Goal: Book appointment/travel/reservation

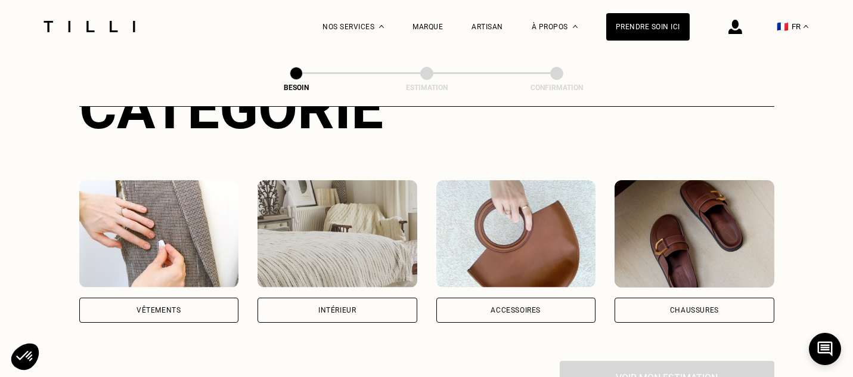
scroll to position [167, 0]
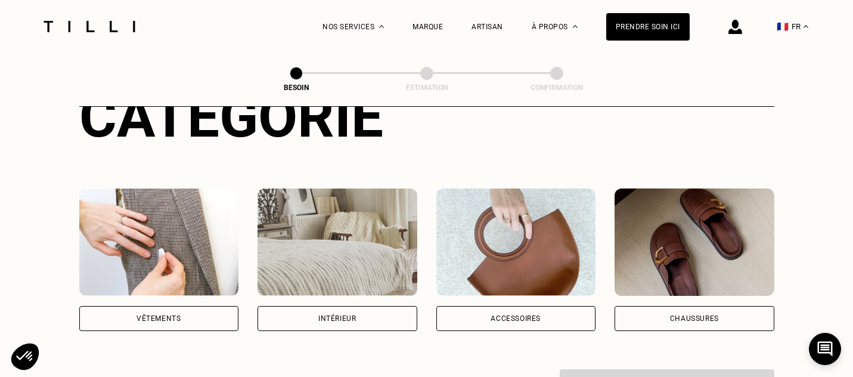
click at [215, 306] on div "Vêtements" at bounding box center [159, 318] width 160 height 25
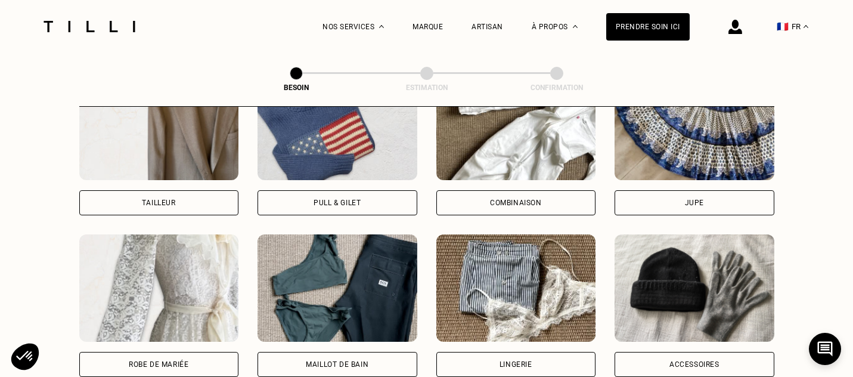
scroll to position [768, 0]
click at [491, 199] on div "Combinaison" at bounding box center [516, 202] width 52 height 7
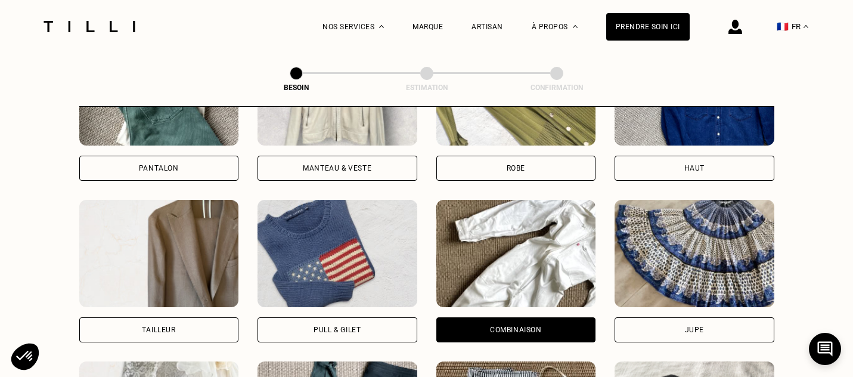
scroll to position [600, 0]
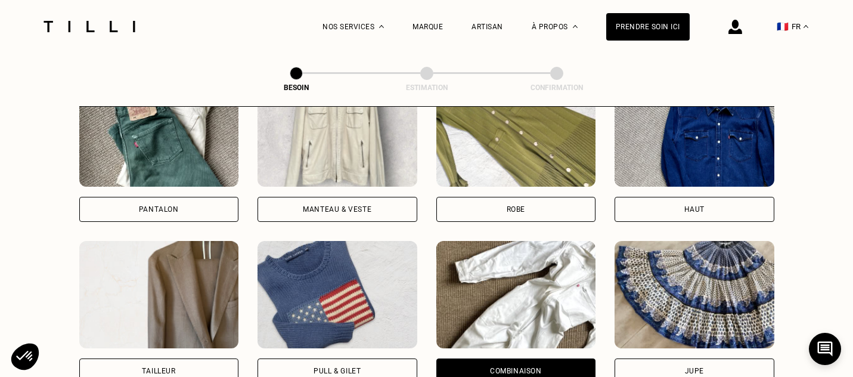
click at [211, 197] on div "Pantalon" at bounding box center [159, 209] width 160 height 25
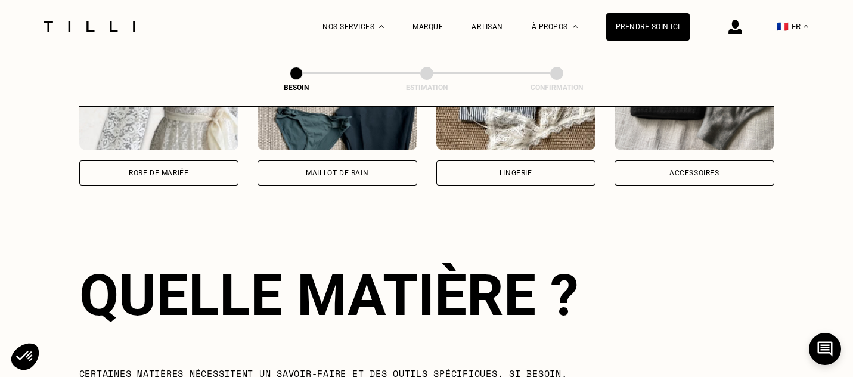
scroll to position [763, 0]
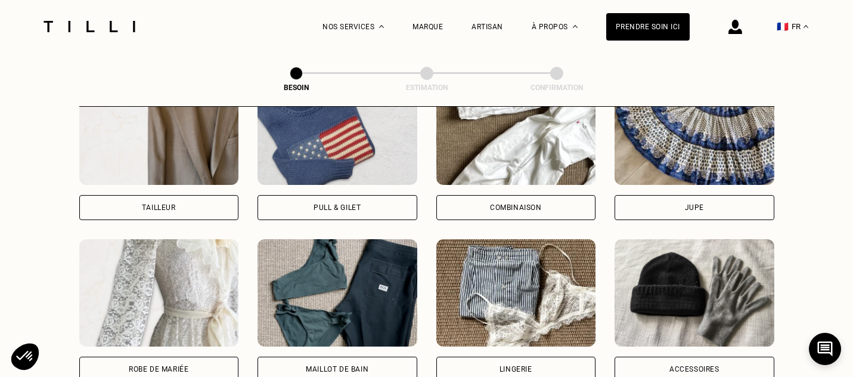
click at [522, 195] on div "Combinaison" at bounding box center [516, 207] width 160 height 25
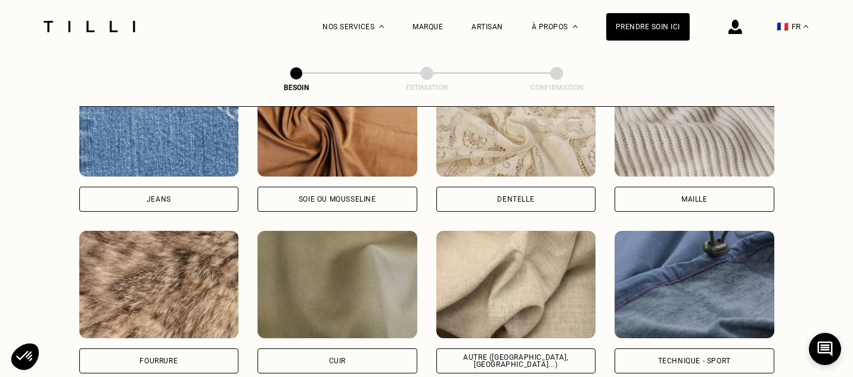
scroll to position [1339, 0]
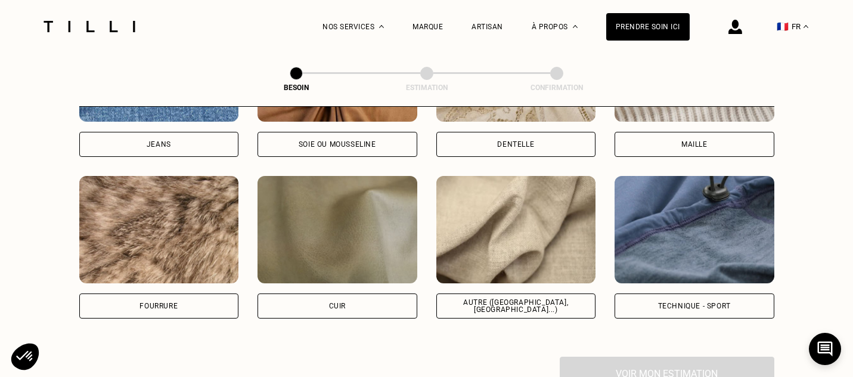
click at [508, 293] on div "Autre ([GEOGRAPHIC_DATA], [GEOGRAPHIC_DATA]...)" at bounding box center [516, 305] width 160 height 25
select select "FR"
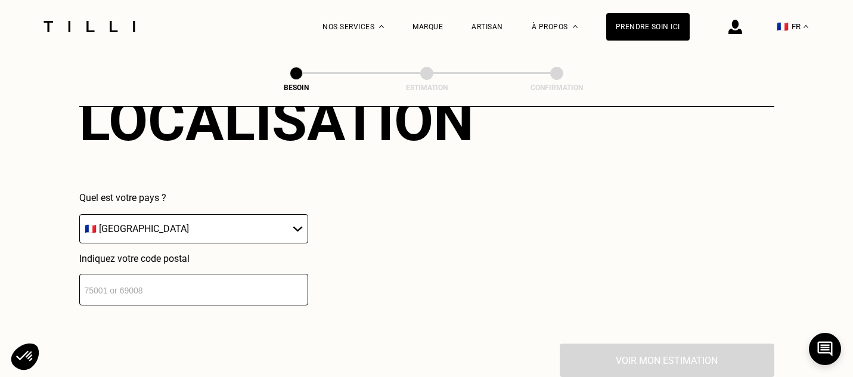
scroll to position [1741, 0]
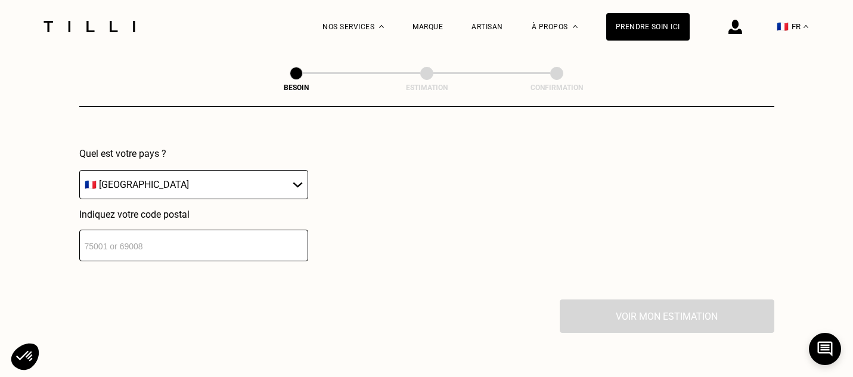
click at [210, 232] on input "number" at bounding box center [193, 246] width 229 height 32
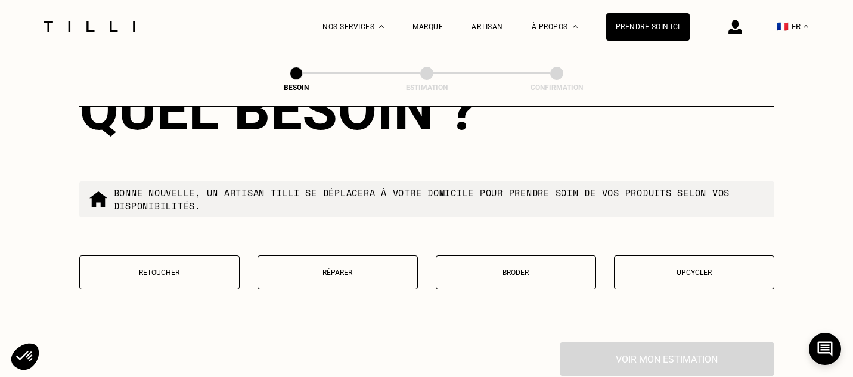
scroll to position [2001, 0]
type input "75018"
click at [221, 237] on div "Quel besoin ? Bonne nouvelle, un artisan tilli se déplacera à votre domicile po…" at bounding box center [426, 191] width 695 height 304
click at [215, 266] on button "Retoucher" at bounding box center [159, 273] width 160 height 34
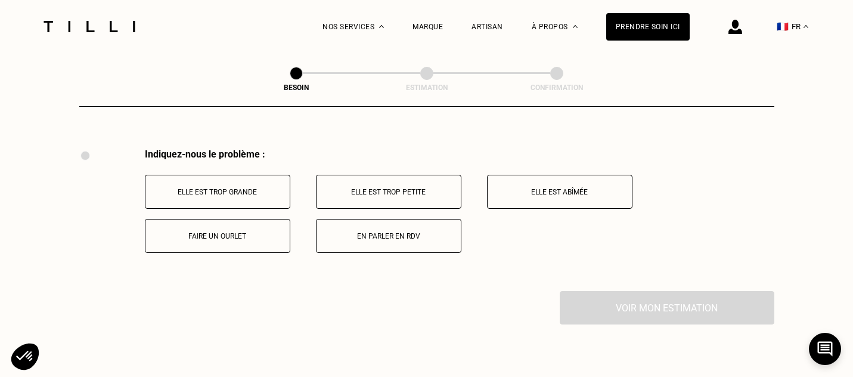
scroll to position [2199, 0]
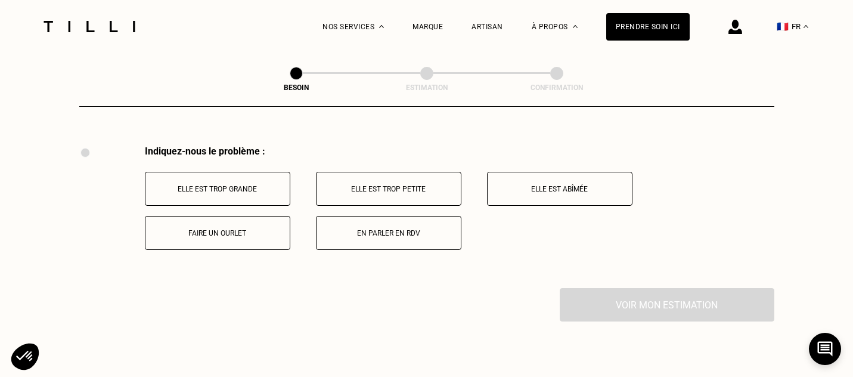
click at [277, 227] on button "Faire un ourlet" at bounding box center [217, 233] width 145 height 34
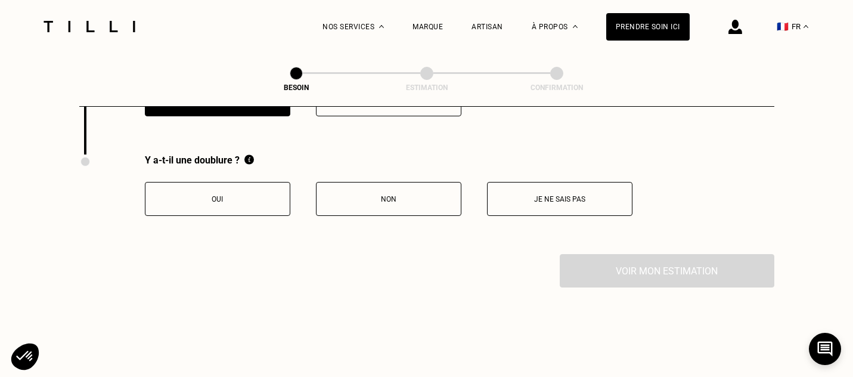
scroll to position [2341, 0]
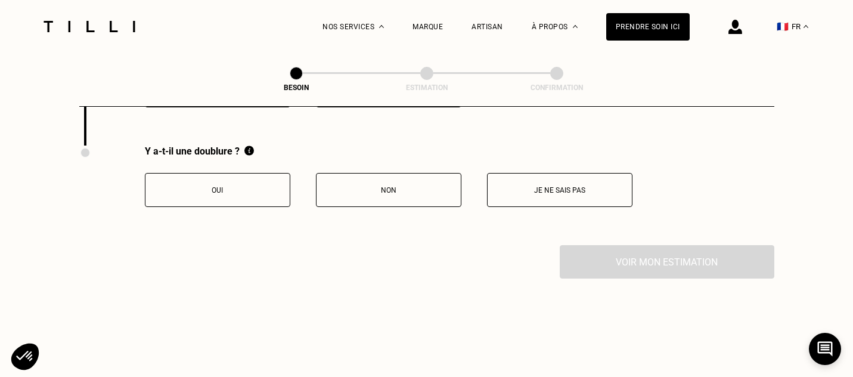
click at [427, 186] on button "Non" at bounding box center [388, 190] width 145 height 34
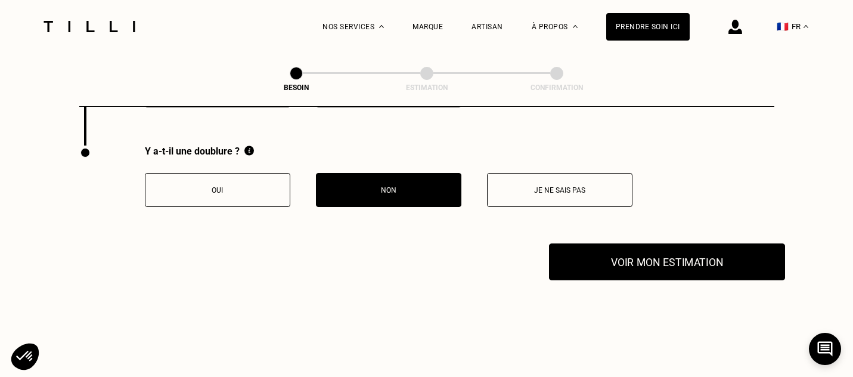
click at [603, 247] on button "Voir mon estimation" at bounding box center [667, 261] width 236 height 37
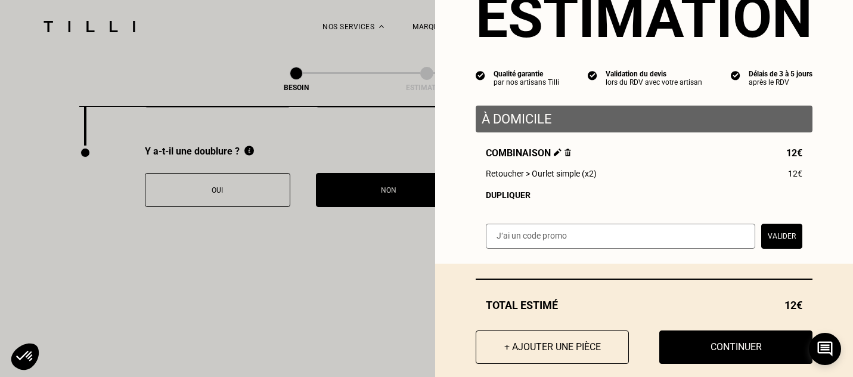
scroll to position [72, 0]
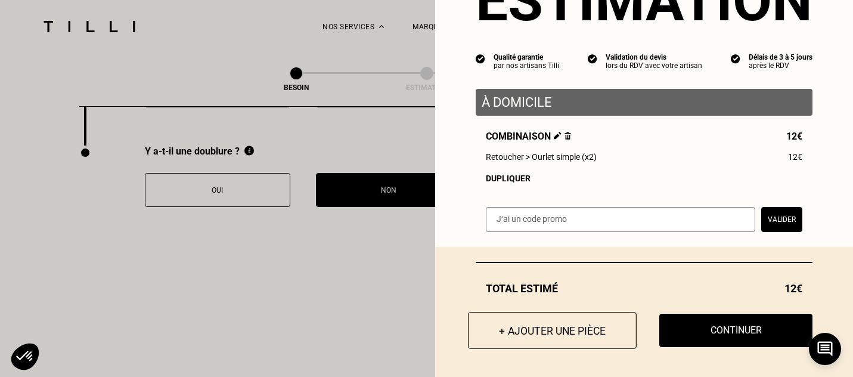
click at [588, 331] on button "+ Ajouter une pièce" at bounding box center [552, 330] width 169 height 37
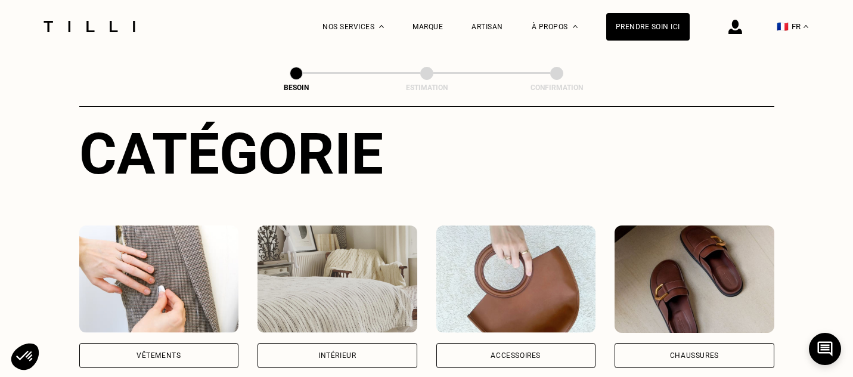
scroll to position [222, 0]
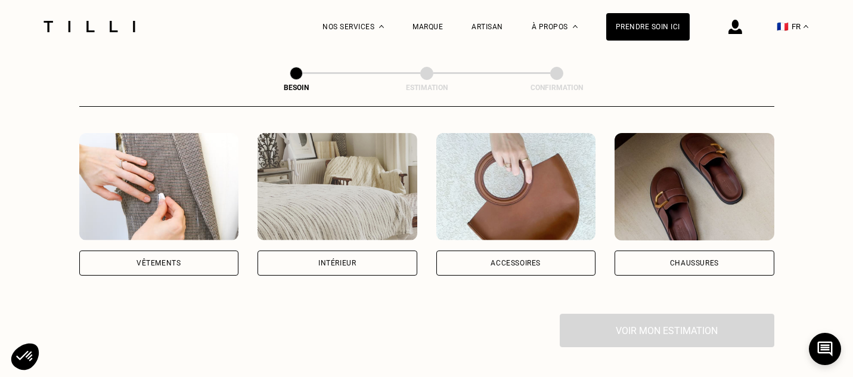
click at [184, 250] on div "Vêtements" at bounding box center [159, 262] width 160 height 25
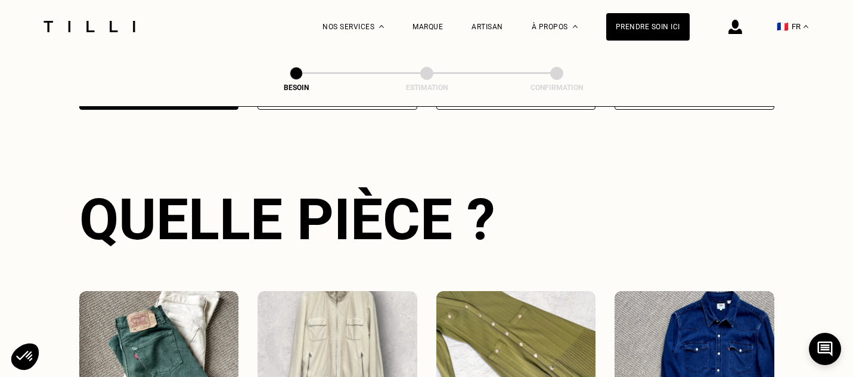
scroll to position [555, 0]
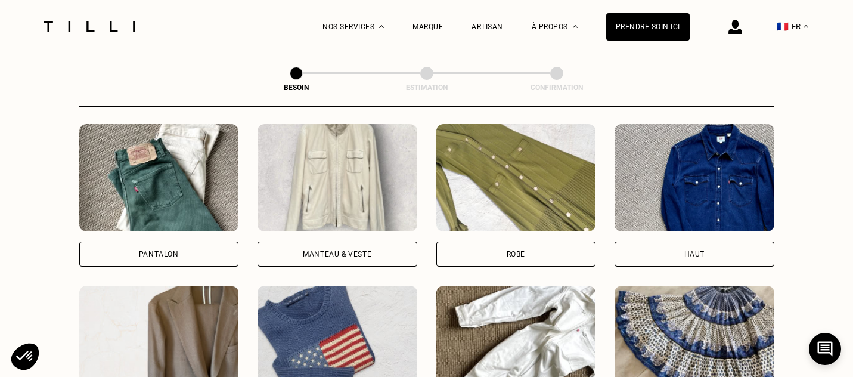
click at [178, 254] on div "Pantalon Manteau & Veste Robe Haut Tailleur Pull & gilet Combinaison Jupe Robe …" at bounding box center [426, 357] width 695 height 466
click at [178, 241] on div "Pantalon" at bounding box center [159, 253] width 160 height 25
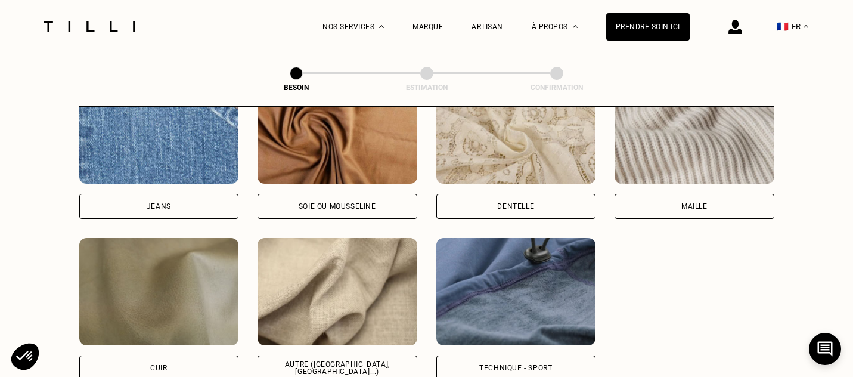
scroll to position [1330, 0]
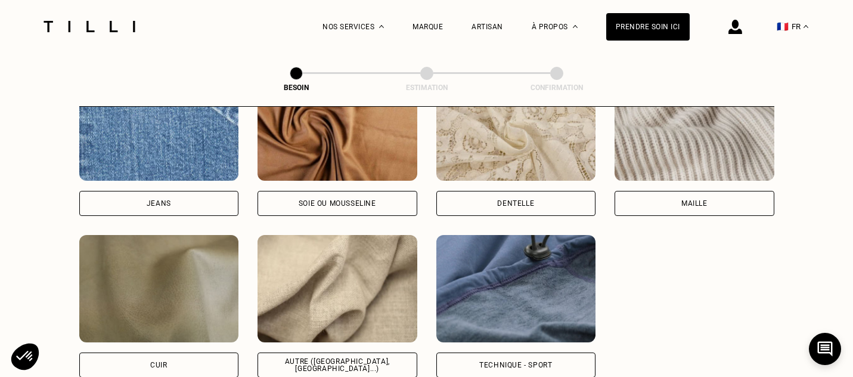
click at [382, 358] on div "Autre ([GEOGRAPHIC_DATA], [GEOGRAPHIC_DATA]...)" at bounding box center [337, 365] width 139 height 14
select select "FR"
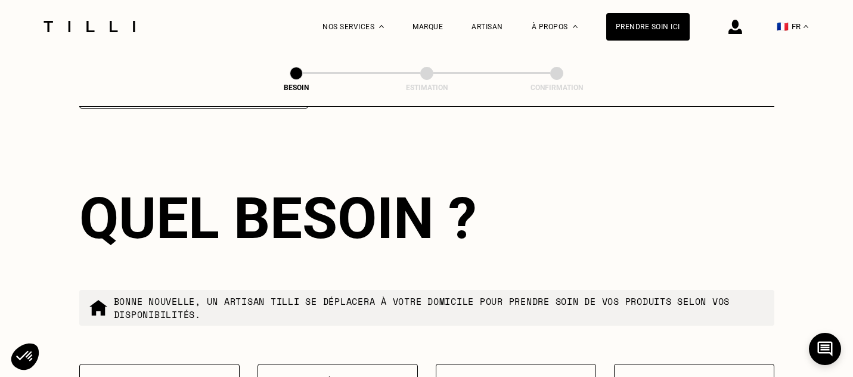
scroll to position [2032, 0]
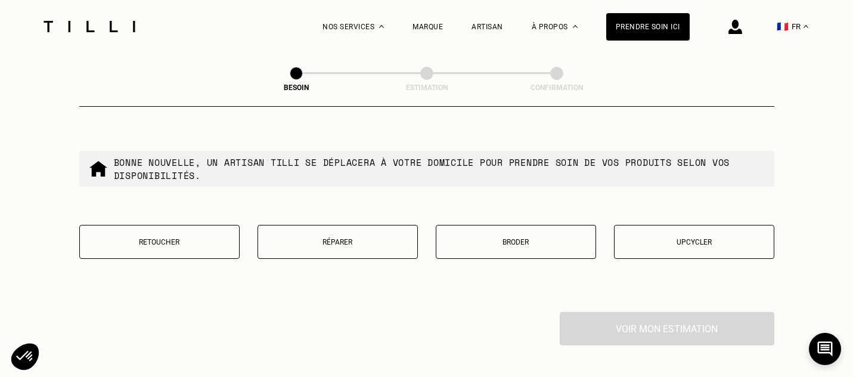
click at [189, 225] on button "Retoucher" at bounding box center [159, 242] width 160 height 34
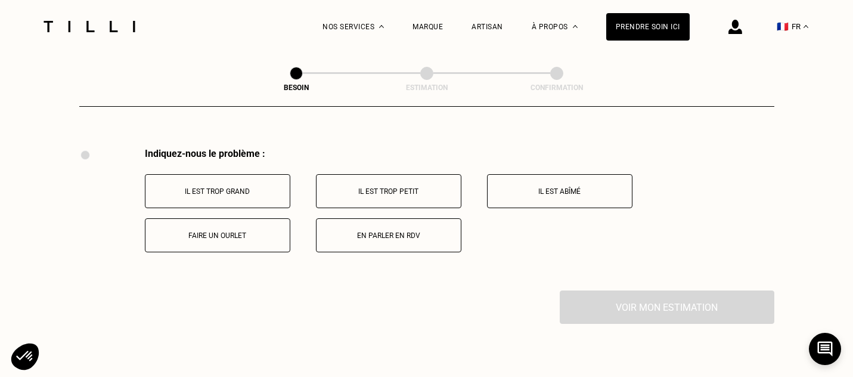
scroll to position [2199, 0]
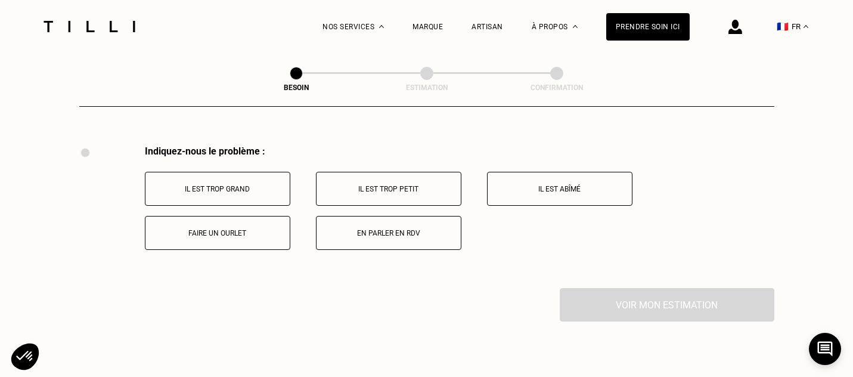
click at [226, 234] on button "Faire un ourlet" at bounding box center [217, 233] width 145 height 34
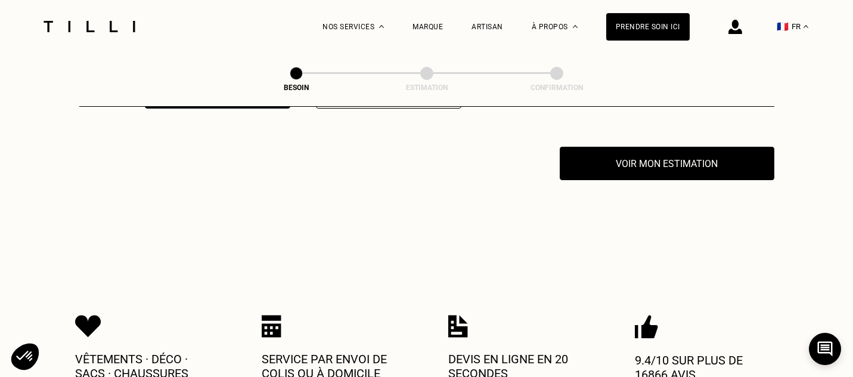
scroll to position [2341, 0]
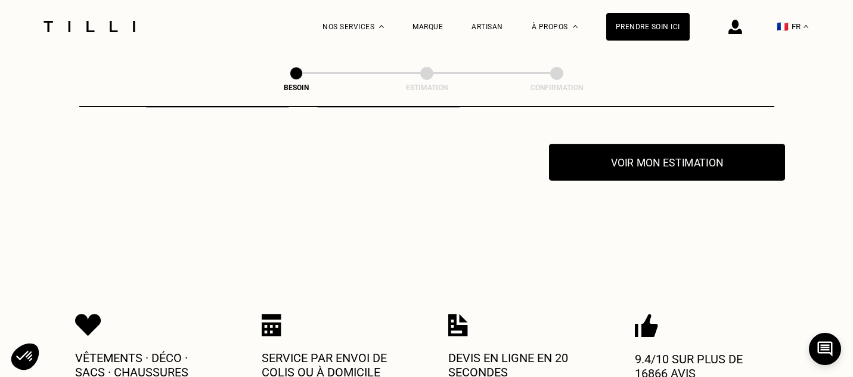
click at [644, 149] on button "Voir mon estimation" at bounding box center [667, 162] width 236 height 37
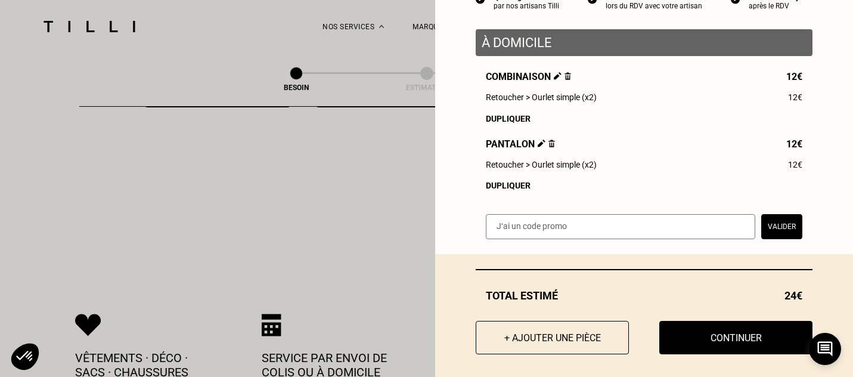
scroll to position [139, 0]
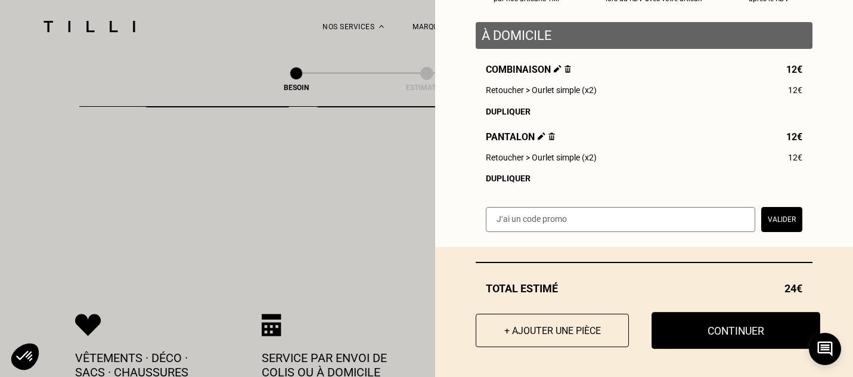
click at [714, 325] on button "Continuer" at bounding box center [736, 330] width 169 height 37
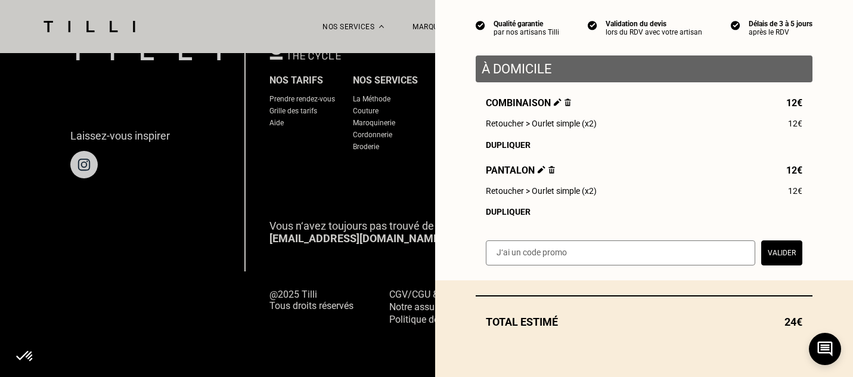
scroll to position [828, 0]
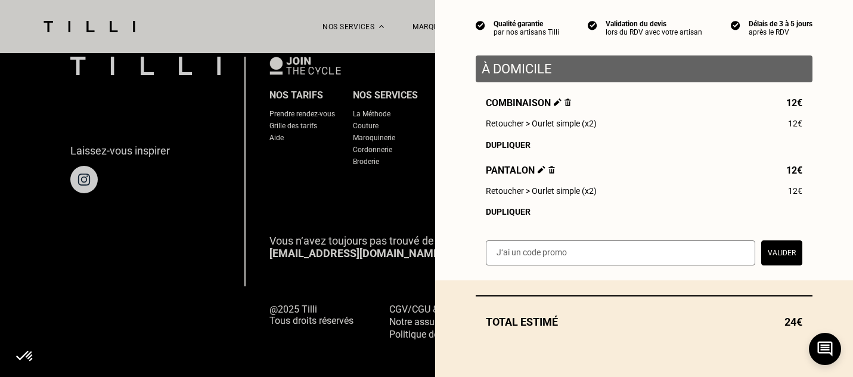
select select "FR"
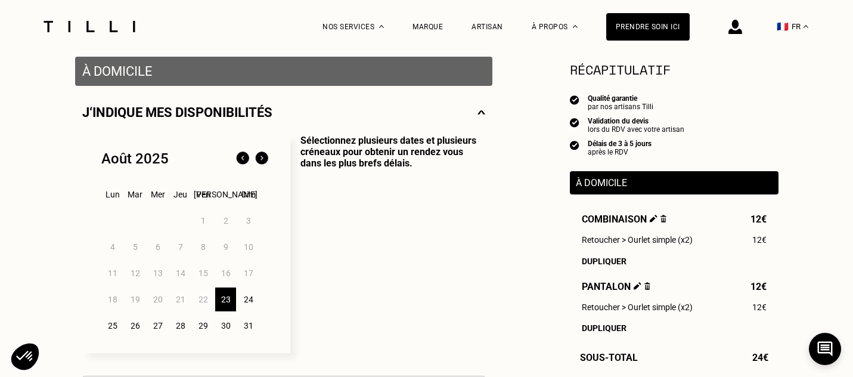
scroll to position [300, 0]
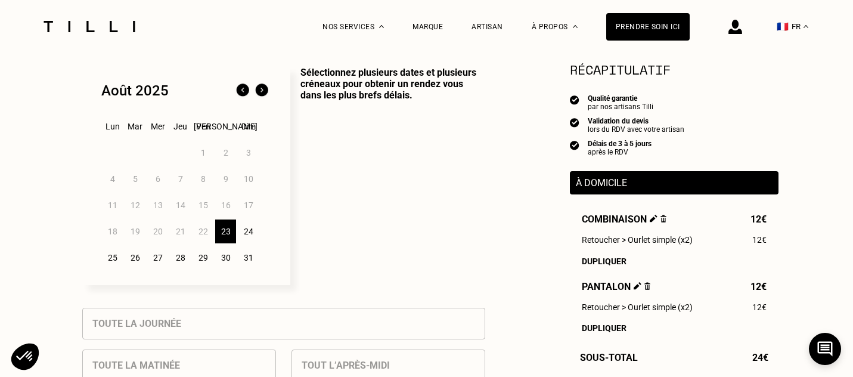
click at [115, 258] on div "25" at bounding box center [112, 258] width 21 height 24
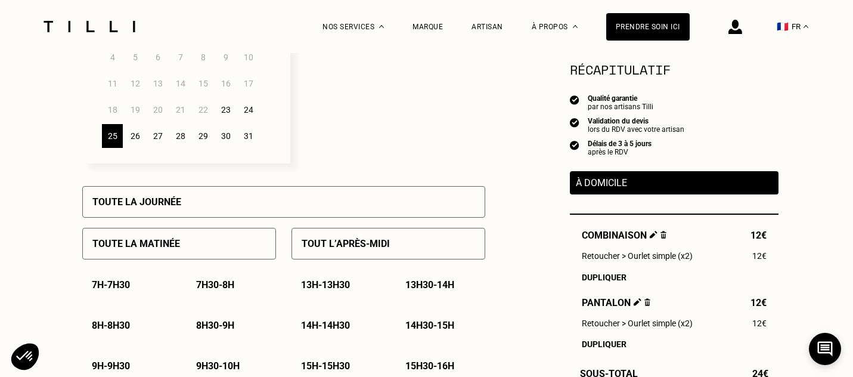
click at [358, 145] on p "Sélectionnez plusieurs dates et plusieurs créneaux pour obtenir un rendez vous …" at bounding box center [387, 54] width 195 height 218
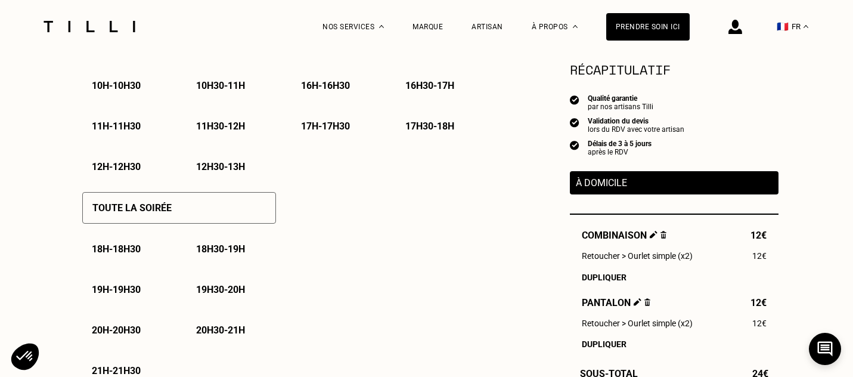
scroll to position [743, 0]
click at [135, 252] on p "18h - 18h30" at bounding box center [116, 248] width 49 height 11
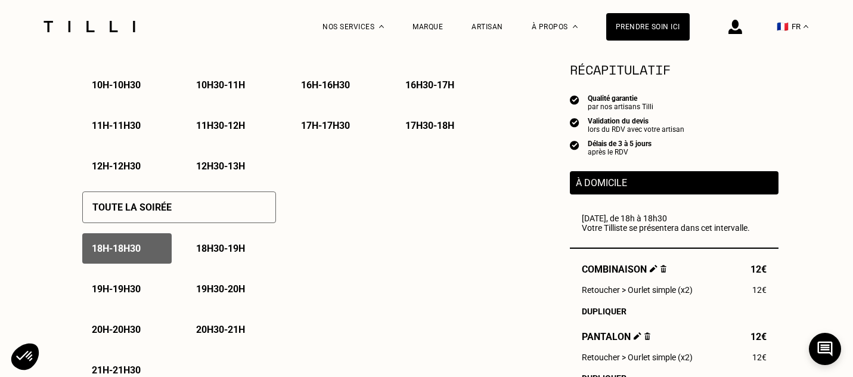
click at [213, 252] on p "18h30 - 19h" at bounding box center [220, 248] width 49 height 11
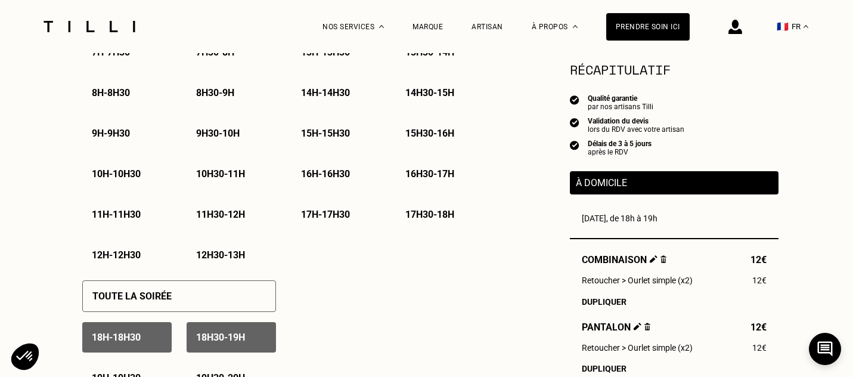
scroll to position [647, 0]
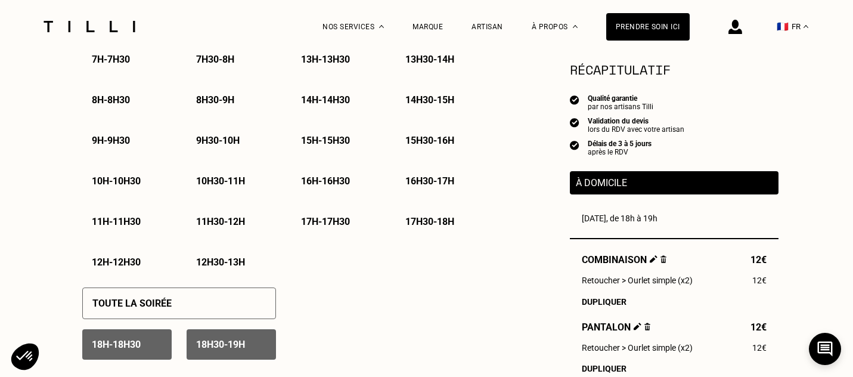
click at [129, 261] on p "12h - 12h30" at bounding box center [116, 261] width 49 height 11
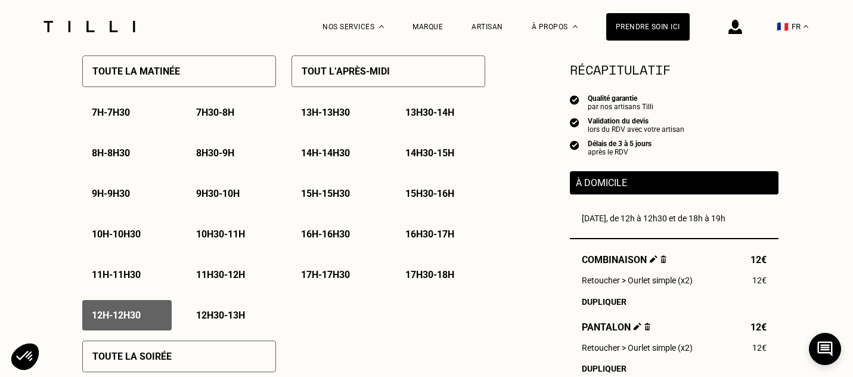
scroll to position [510, 0]
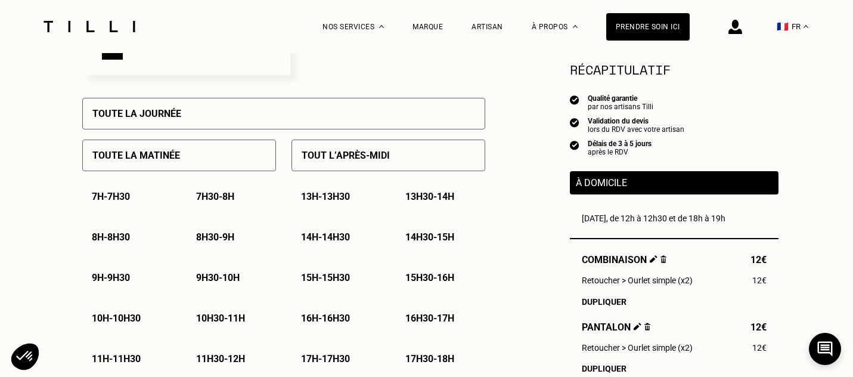
click at [322, 235] on p "14h - 14h30" at bounding box center [325, 236] width 49 height 11
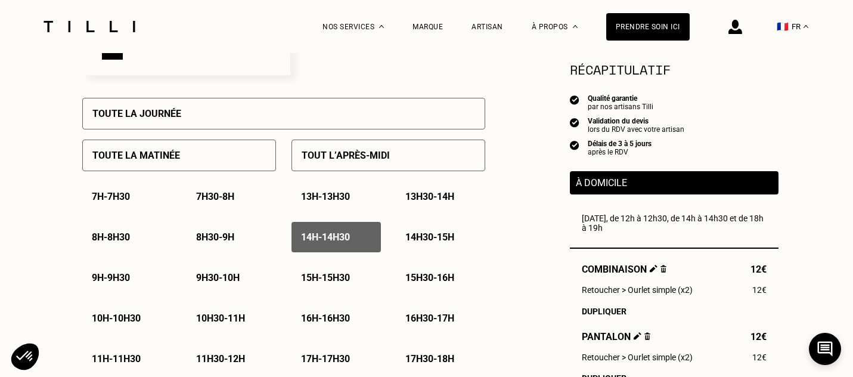
click at [427, 232] on div "14h30 - 15h" at bounding box center [440, 237] width 89 height 30
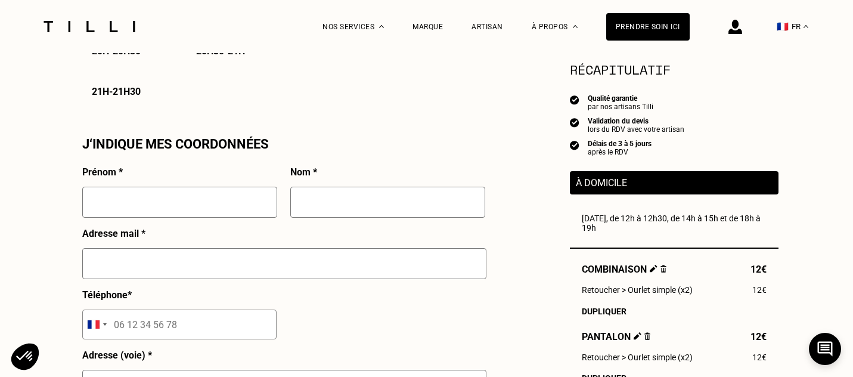
scroll to position [1050, 0]
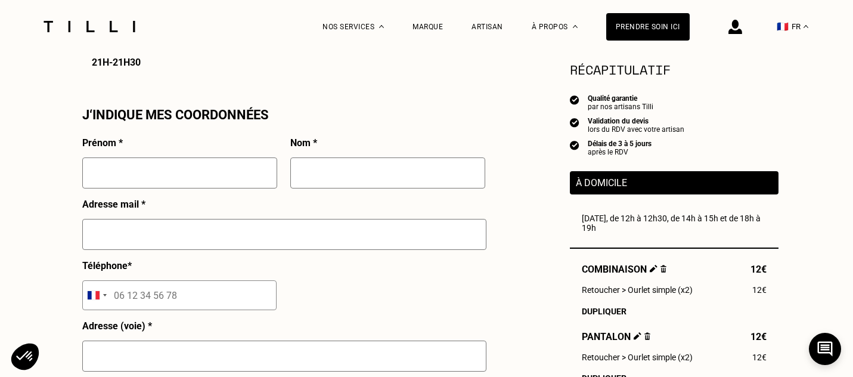
click at [220, 174] on input "text" at bounding box center [179, 172] width 195 height 31
type input "[PERSON_NAME]"
click at [381, 176] on input "text" at bounding box center [387, 172] width 195 height 31
type input "Zaoui"
click at [321, 207] on div "Adresse mail *" at bounding box center [284, 229] width 404 height 61
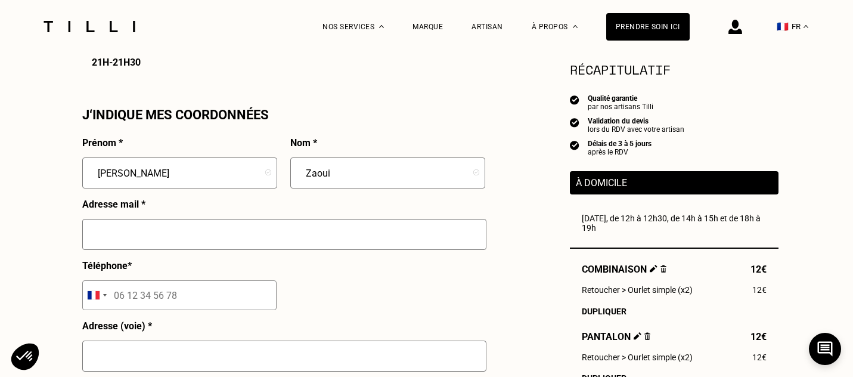
click at [320, 249] on input "text" at bounding box center [284, 234] width 404 height 31
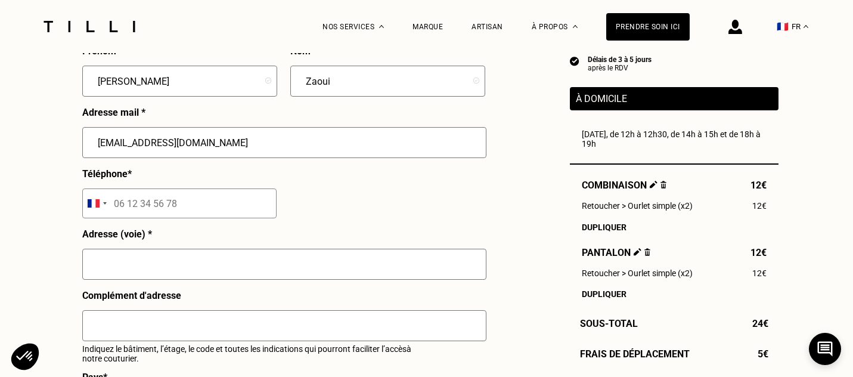
type input "[EMAIL_ADDRESS][DOMAIN_NAME]"
click at [197, 221] on div "Téléphone * [GEOGRAPHIC_DATA] +93 [GEOGRAPHIC_DATA] +355 [GEOGRAPHIC_DATA] +213…" at bounding box center [179, 198] width 194 height 60
click at [197, 214] on input "tel" at bounding box center [179, 203] width 194 height 30
type input "06 98 62 91 44"
click at [173, 273] on input "text" at bounding box center [284, 264] width 404 height 31
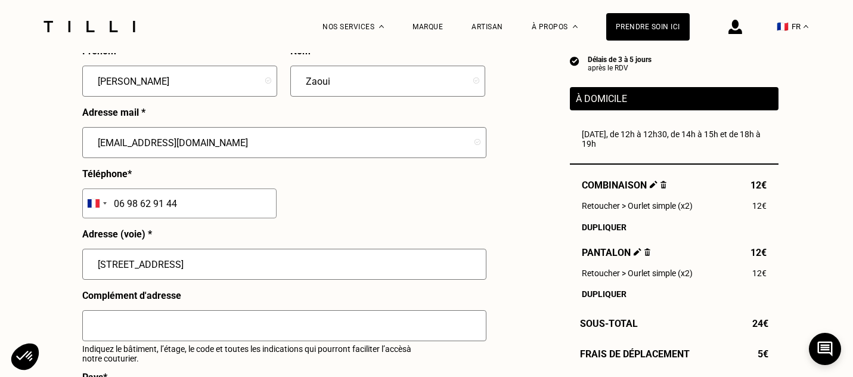
type input "[STREET_ADDRESS]"
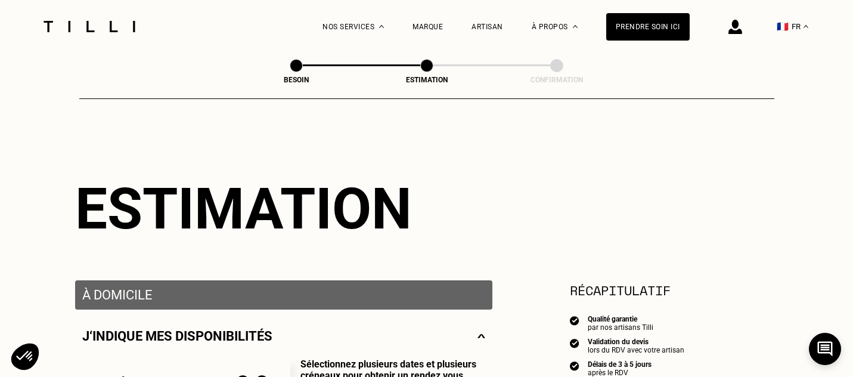
scroll to position [0, 0]
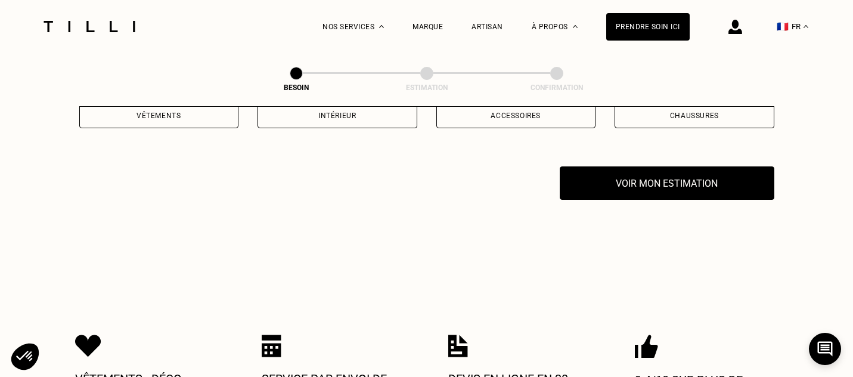
scroll to position [228, 0]
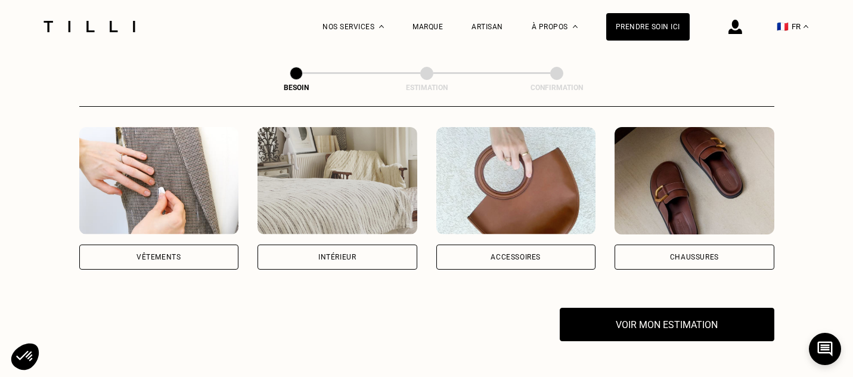
click at [170, 244] on div "Vêtements" at bounding box center [159, 256] width 160 height 25
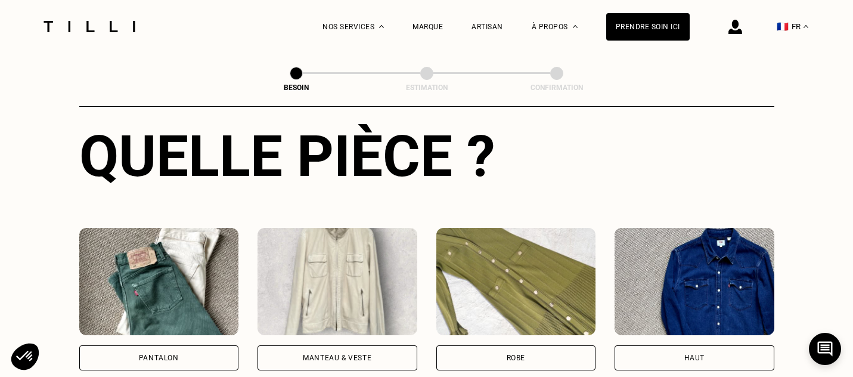
scroll to position [493, 0]
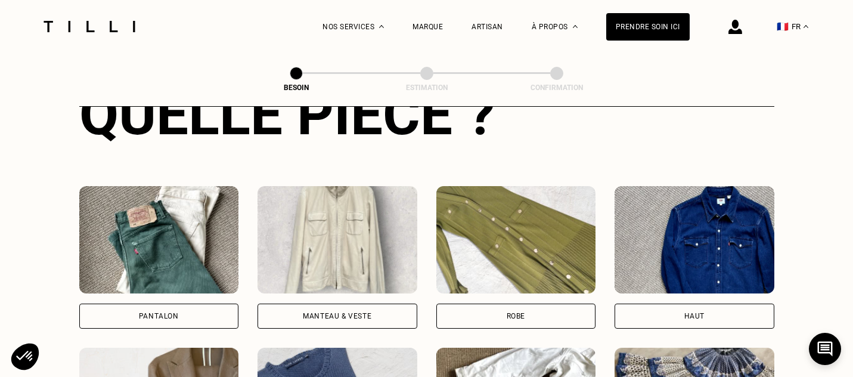
click at [198, 303] on div "Pantalon" at bounding box center [159, 315] width 160 height 25
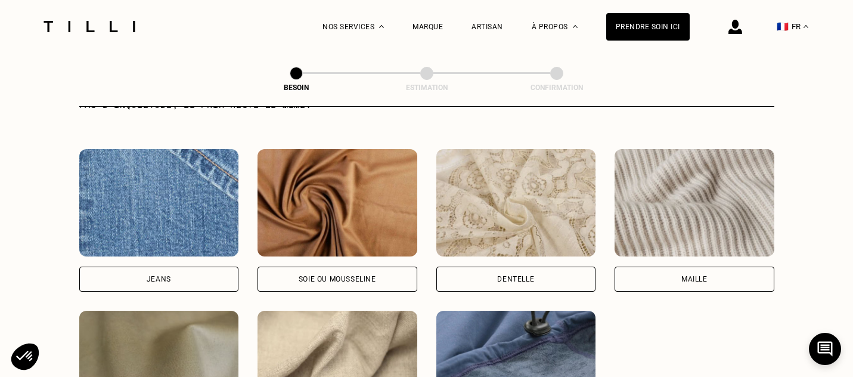
scroll to position [1329, 0]
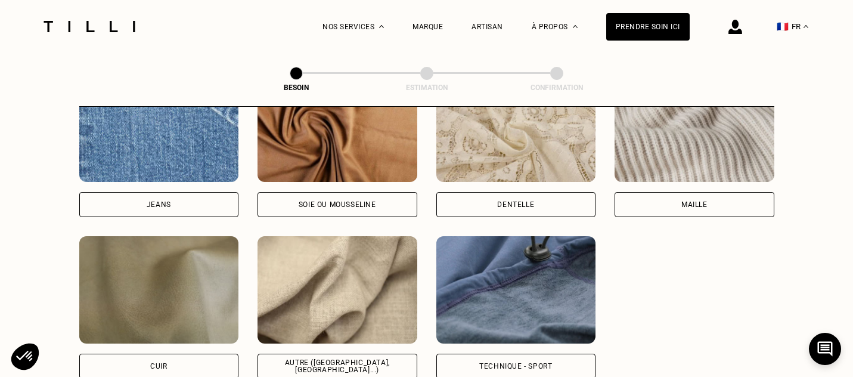
click at [679, 192] on div "Maille" at bounding box center [695, 204] width 160 height 25
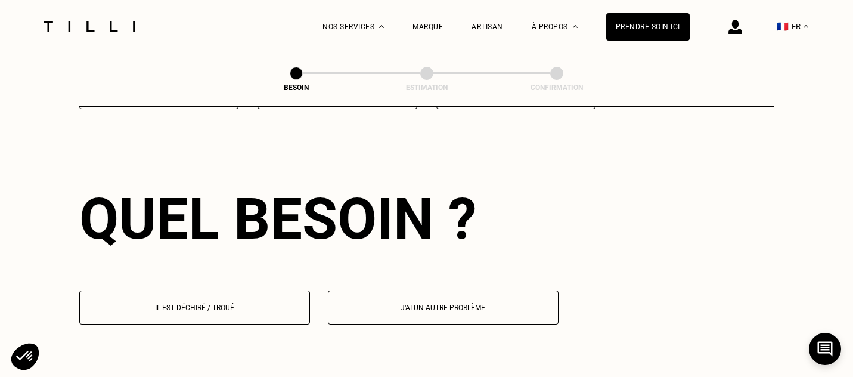
scroll to position [1599, 0]
click at [390, 302] on button "J‘ai un autre problème" at bounding box center [443, 307] width 231 height 34
select select "FR"
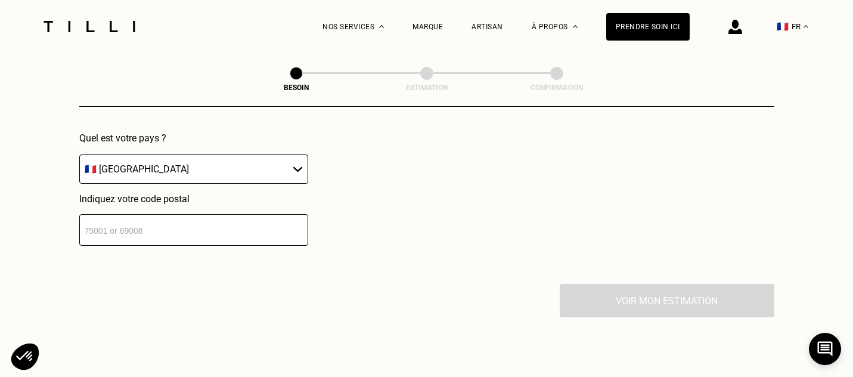
scroll to position [1954, 0]
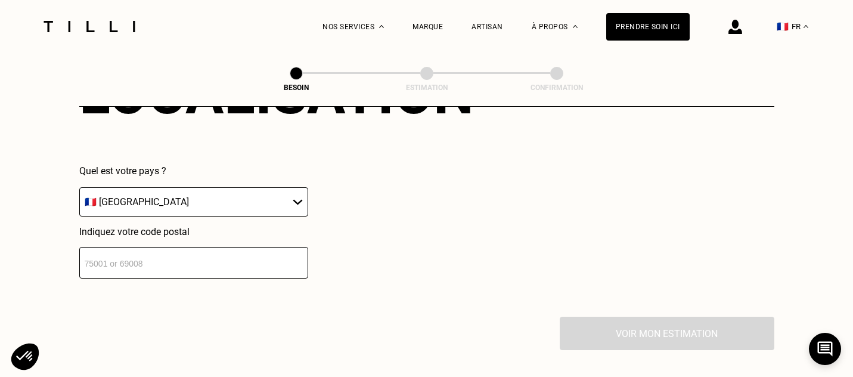
click at [248, 250] on input "number" at bounding box center [193, 263] width 229 height 32
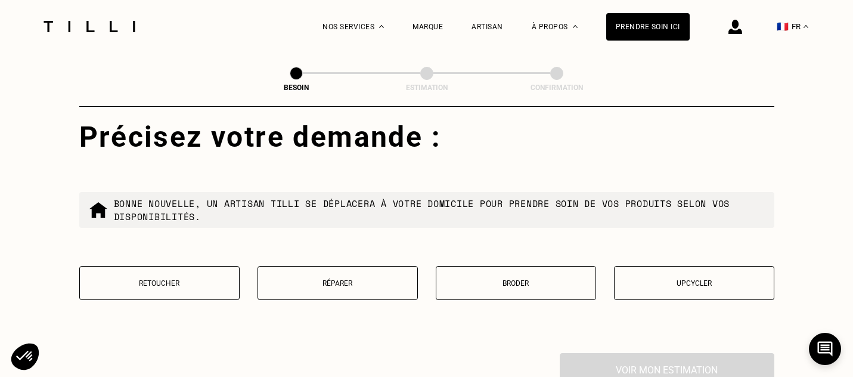
type input "75018"
click at [176, 278] on button "Retoucher" at bounding box center [159, 283] width 160 height 34
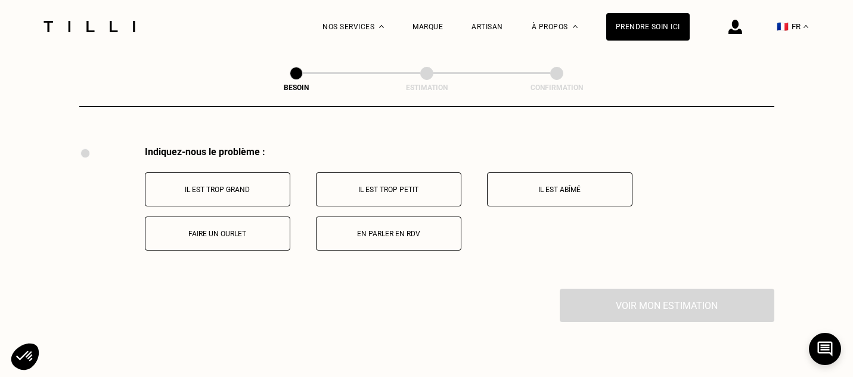
click at [229, 228] on button "Faire un ourlet" at bounding box center [217, 233] width 145 height 34
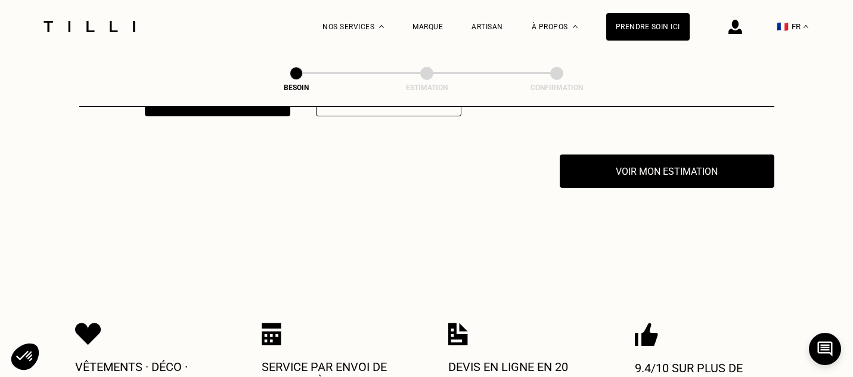
scroll to position [2500, 0]
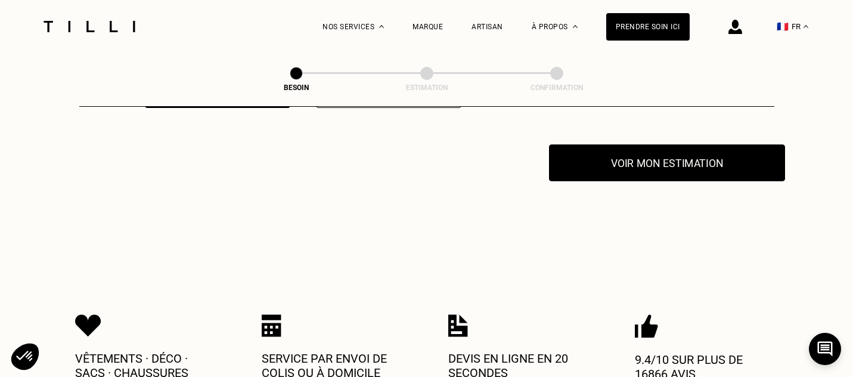
click at [638, 159] on button "Voir mon estimation" at bounding box center [667, 162] width 236 height 37
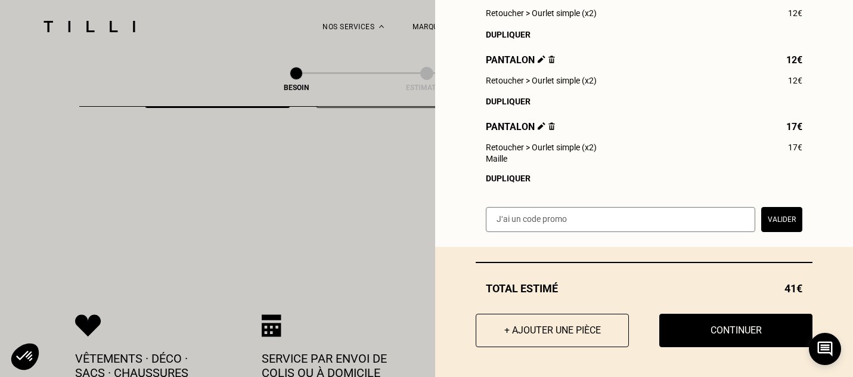
scroll to position [80, 0]
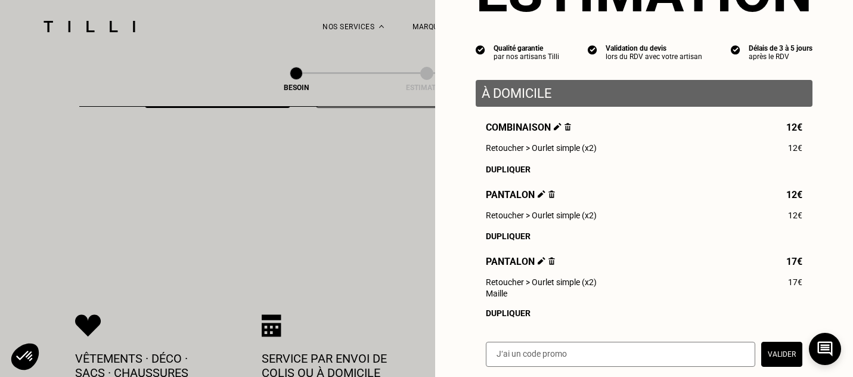
click at [551, 194] on img at bounding box center [551, 194] width 7 height 8
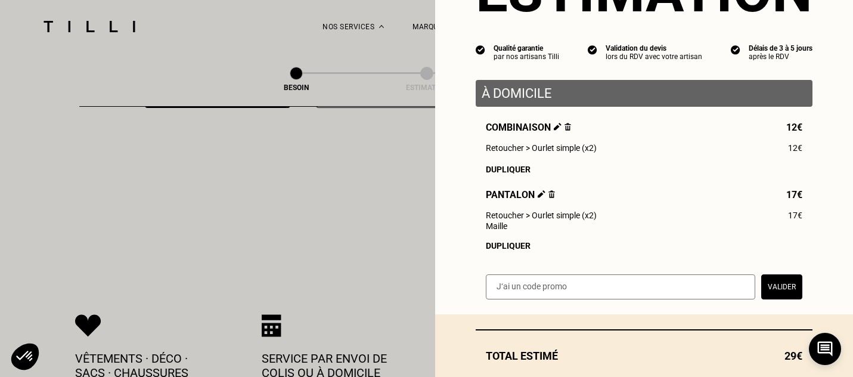
click at [518, 254] on div "Estimation Qualité garantie par nos artisans Tilli Validation du devis lors du …" at bounding box center [644, 117] width 418 height 394
click at [518, 244] on div "Dupliquer" at bounding box center [644, 246] width 317 height 10
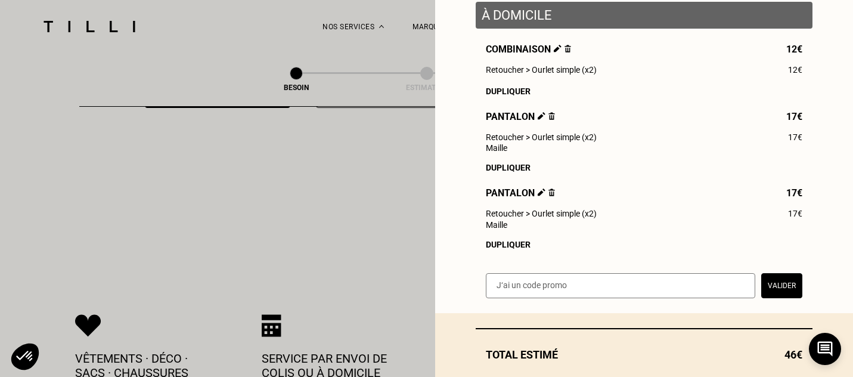
scroll to position [227, 0]
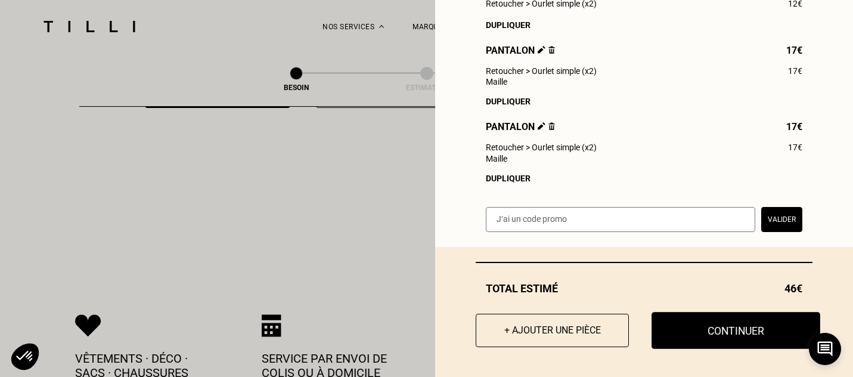
click at [739, 320] on button "Continuer" at bounding box center [736, 330] width 169 height 37
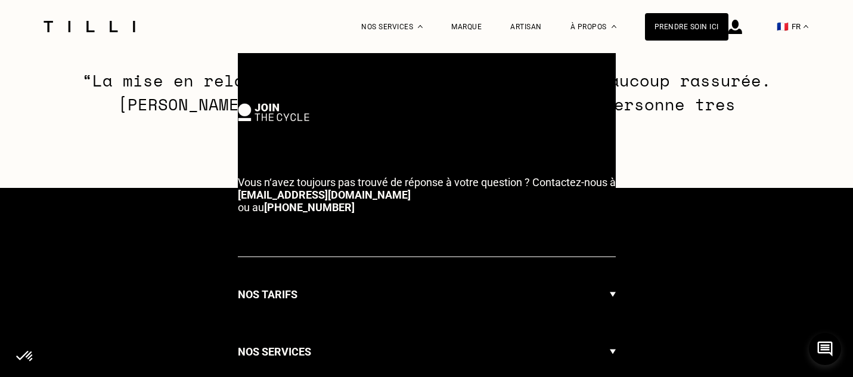
select select "FR"
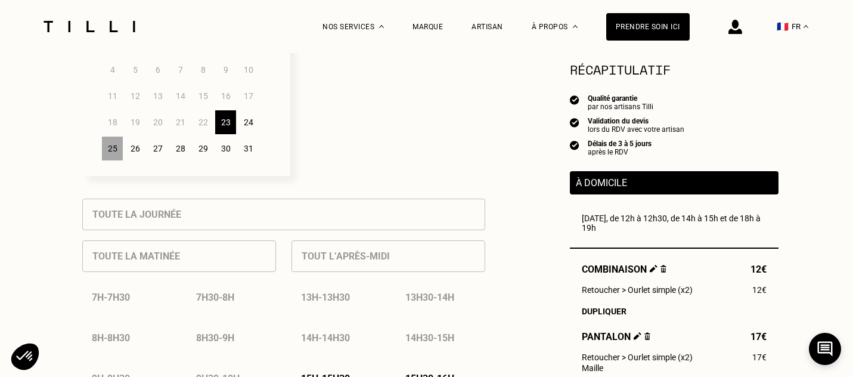
scroll to position [396, 0]
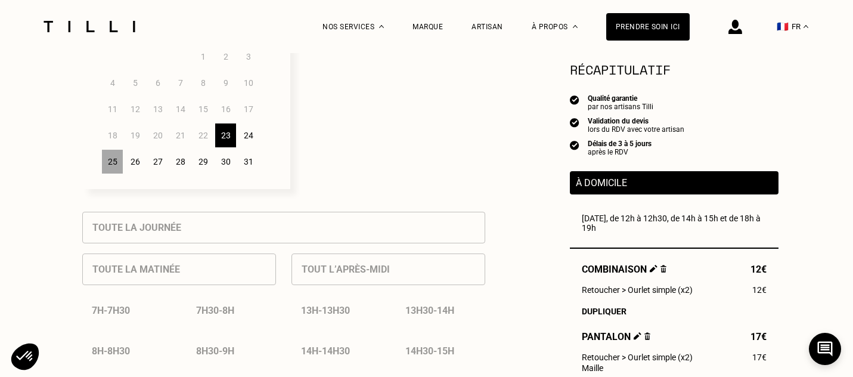
click at [115, 167] on div "25" at bounding box center [112, 162] width 21 height 24
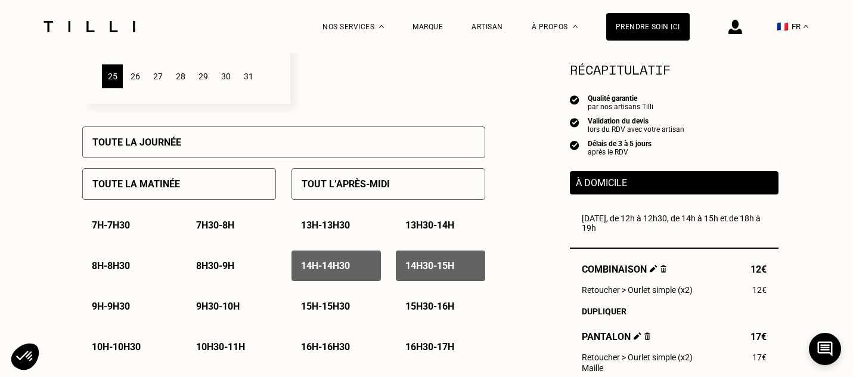
scroll to position [479, 0]
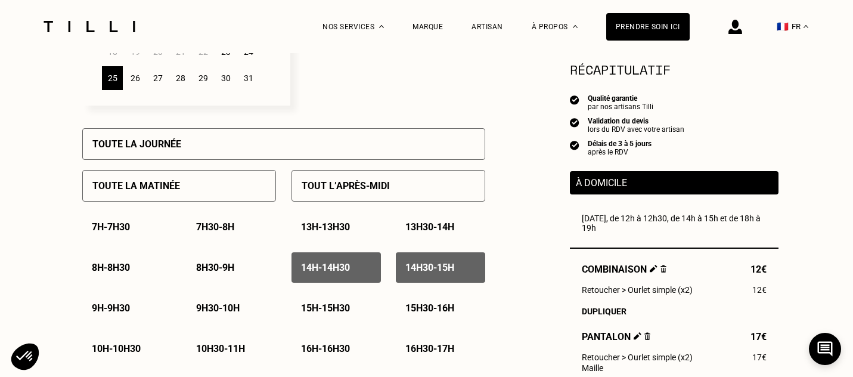
drag, startPoint x: 675, startPoint y: 227, endPoint x: 523, endPoint y: 201, distance: 154.7
click at [590, 220] on div "[DATE], de 12h à 12h30, de 14h à 15h et de 18h à 19h" at bounding box center [674, 222] width 185 height 19
drag, startPoint x: 582, startPoint y: 217, endPoint x: 641, endPoint y: 235, distance: 62.4
click at [641, 235] on div "À domicile [GEOGRAPHIC_DATA][DATE], de 12h à 12h30, de 14h à 15h et de 18h à 19…" at bounding box center [674, 320] width 209 height 298
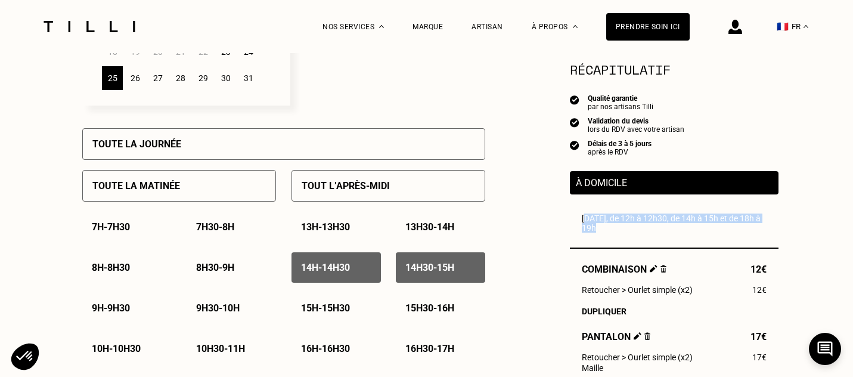
click at [641, 236] on div "À domicile [GEOGRAPHIC_DATA][DATE], de 12h à 12h30, de 14h à 15h et de 18h à 19…" at bounding box center [674, 320] width 209 height 298
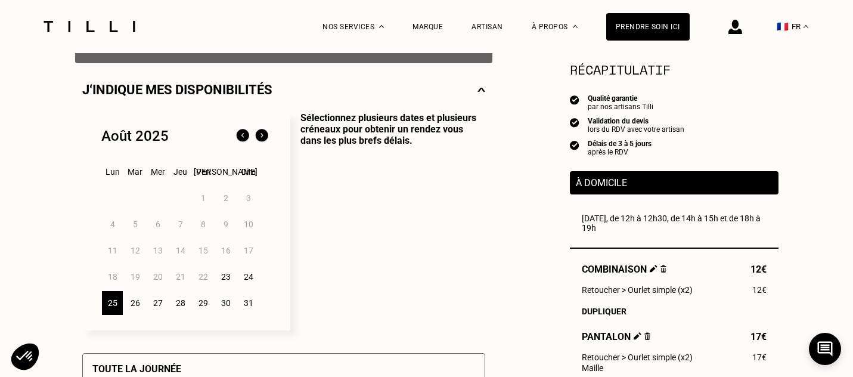
scroll to position [252, 0]
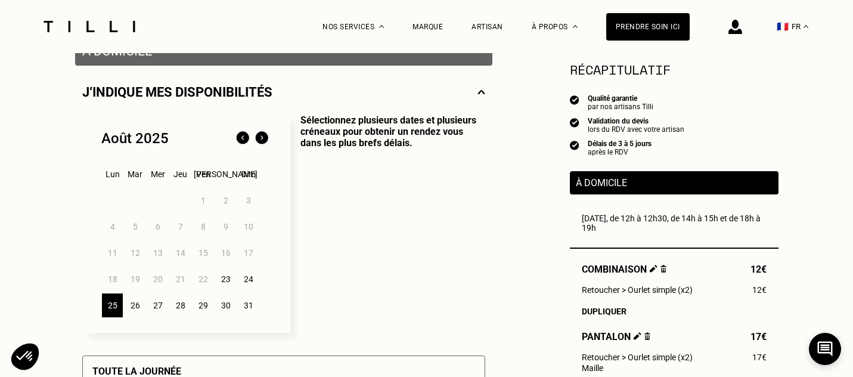
click at [163, 311] on div "27" at bounding box center [157, 305] width 21 height 24
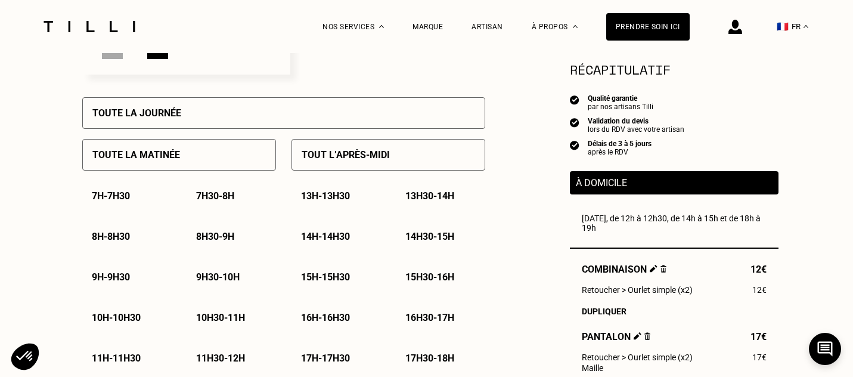
scroll to position [402, 0]
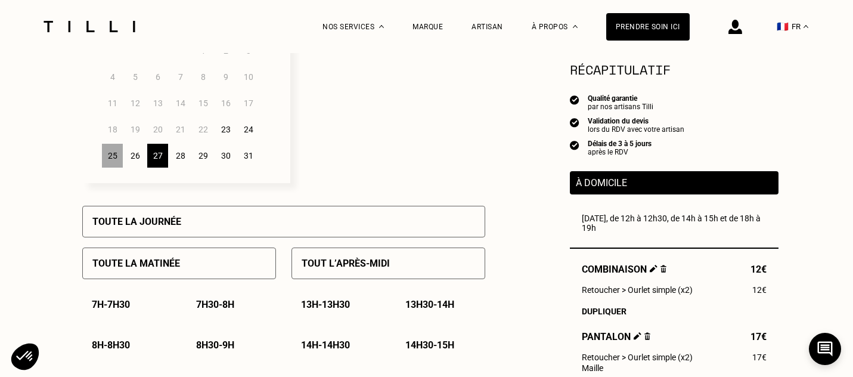
click at [120, 154] on div "25" at bounding box center [112, 156] width 21 height 24
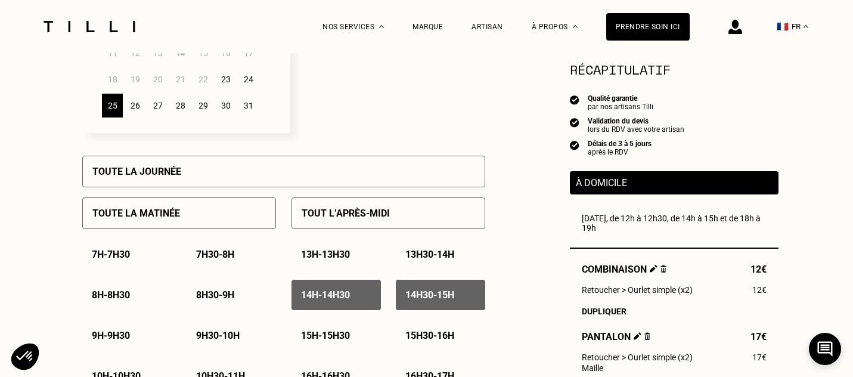
scroll to position [528, 0]
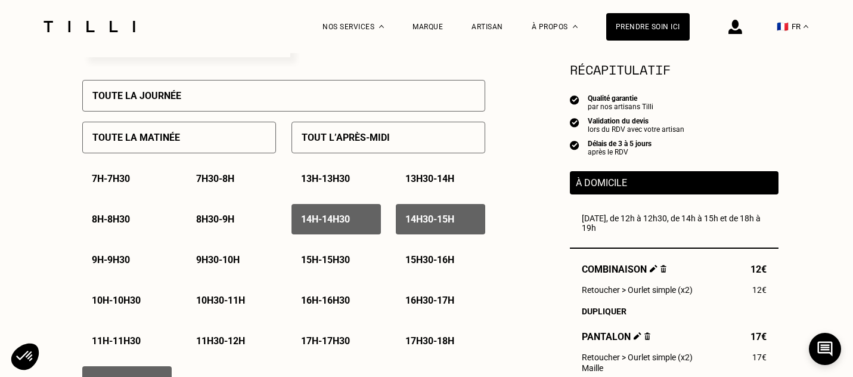
click at [330, 219] on p "14h - 14h30" at bounding box center [325, 218] width 49 height 11
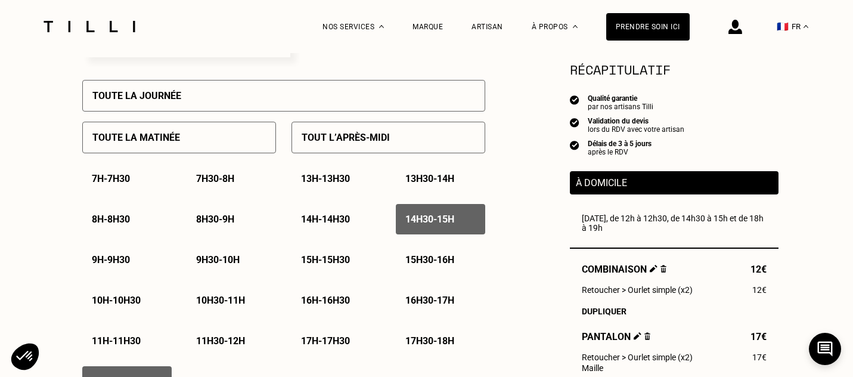
click at [416, 219] on p "14h30 - 15h" at bounding box center [429, 218] width 49 height 11
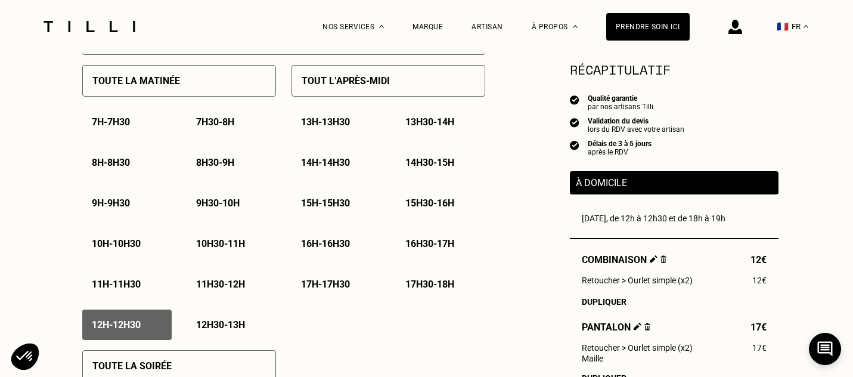
scroll to position [631, 0]
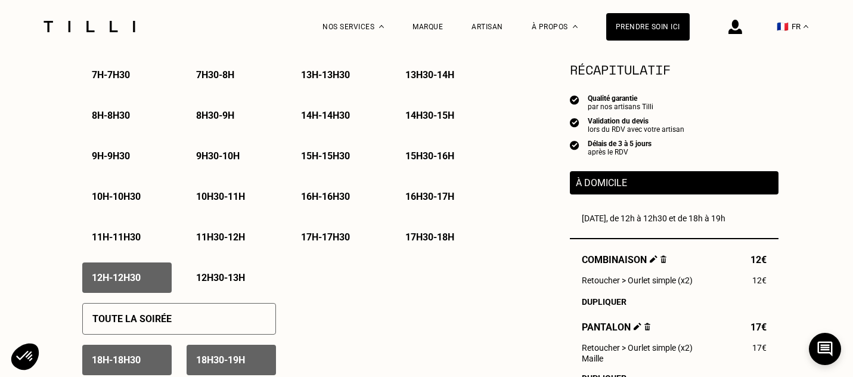
click at [113, 274] on p "12h - 12h30" at bounding box center [116, 277] width 49 height 11
drag, startPoint x: 111, startPoint y: 353, endPoint x: 150, endPoint y: 353, distance: 38.7
click at [111, 353] on div "18h - 18h30" at bounding box center [126, 360] width 89 height 30
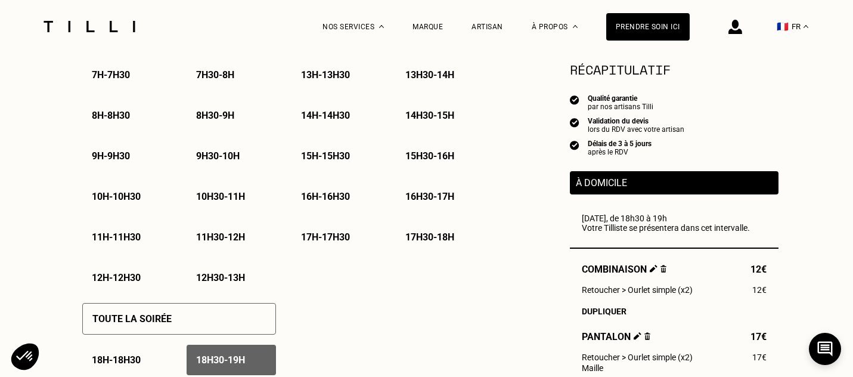
click at [230, 359] on p "18h30 - 19h" at bounding box center [220, 359] width 49 height 11
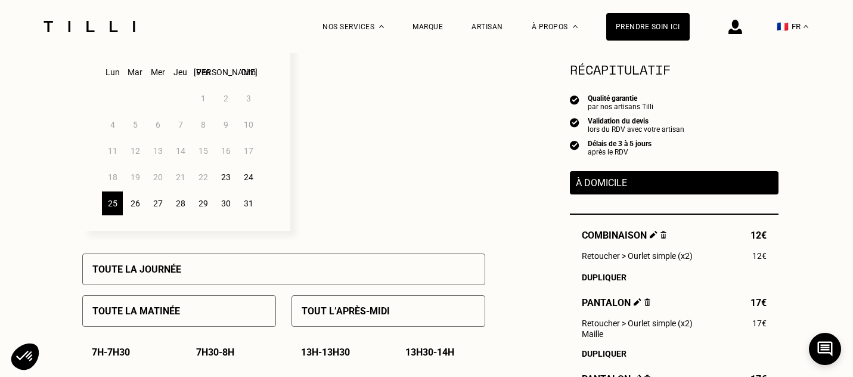
scroll to position [350, 0]
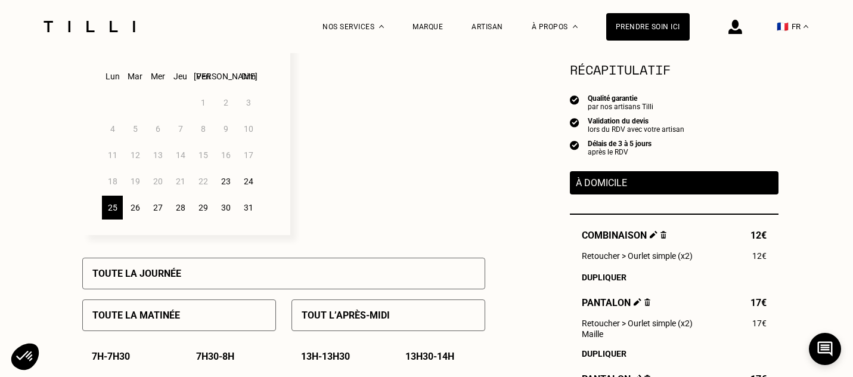
click at [163, 212] on div "27" at bounding box center [157, 208] width 21 height 24
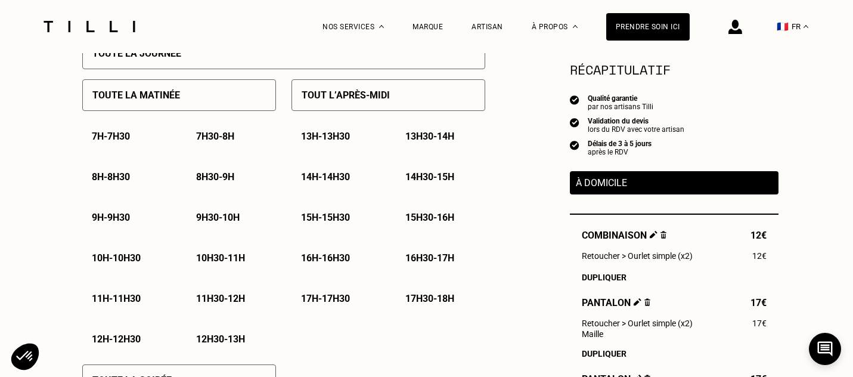
scroll to position [557, 0]
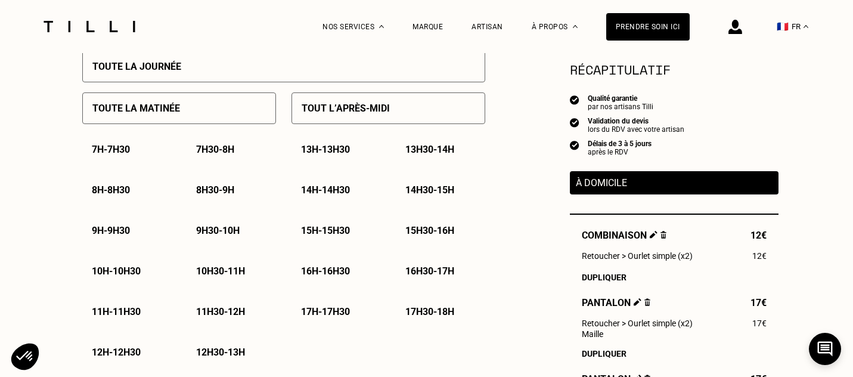
click at [376, 117] on div "Tout l’après-midi" at bounding box center [389, 108] width 194 height 32
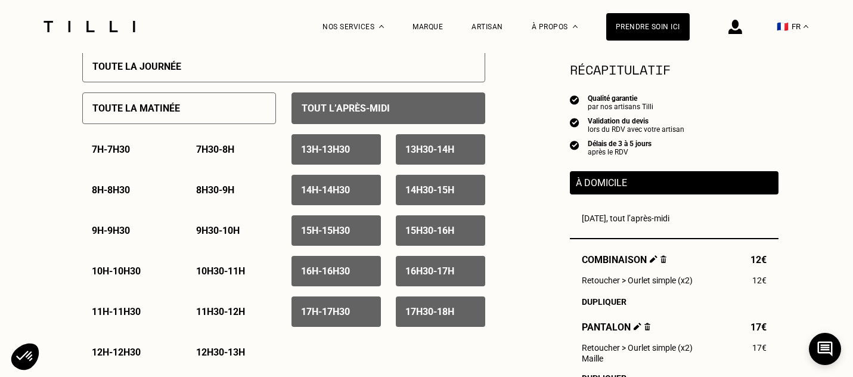
click at [333, 153] on p "13h - 13h30" at bounding box center [325, 149] width 49 height 11
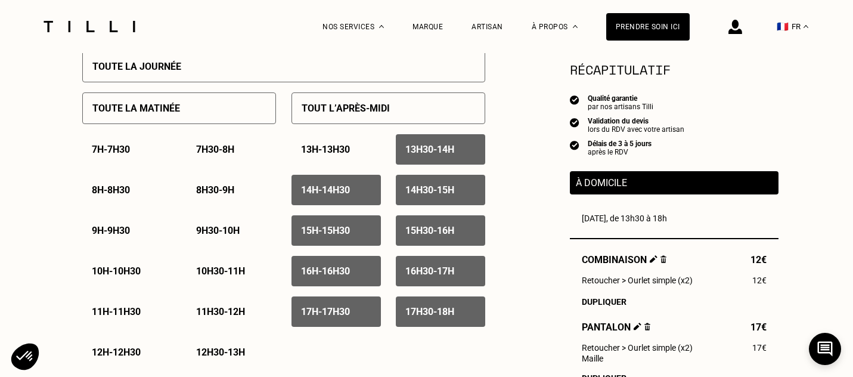
click at [442, 154] on p "13h30 - 14h" at bounding box center [429, 149] width 49 height 11
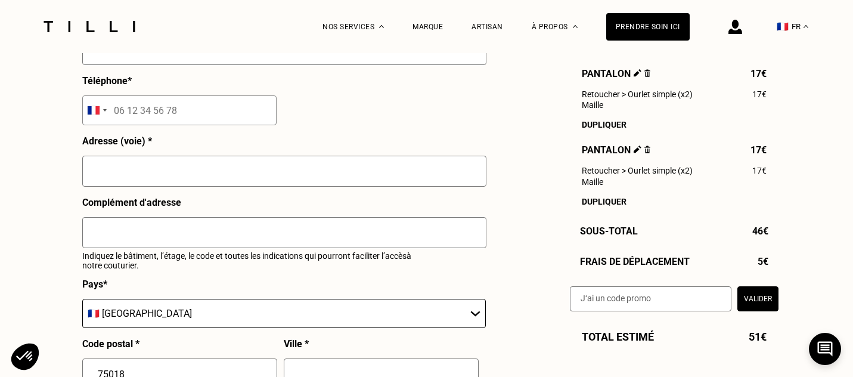
scroll to position [1240, 0]
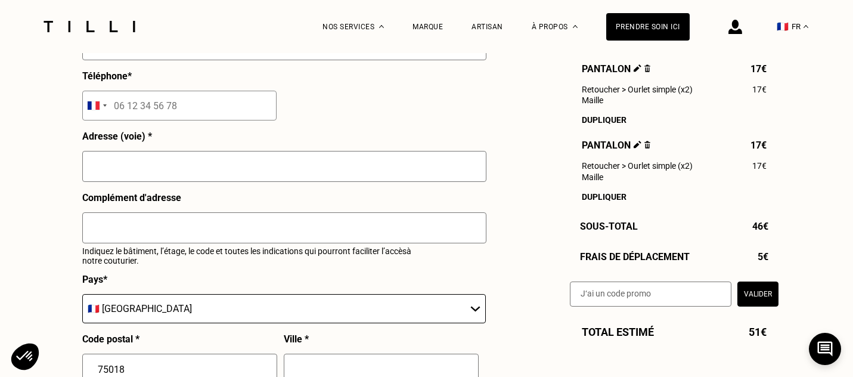
click at [220, 175] on input "text" at bounding box center [284, 166] width 404 height 31
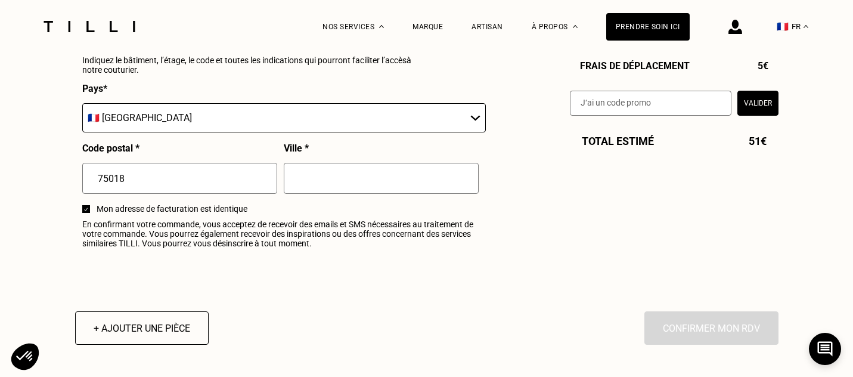
type input "[STREET_ADDRESS]"
click at [322, 184] on input "text" at bounding box center [381, 178] width 195 height 31
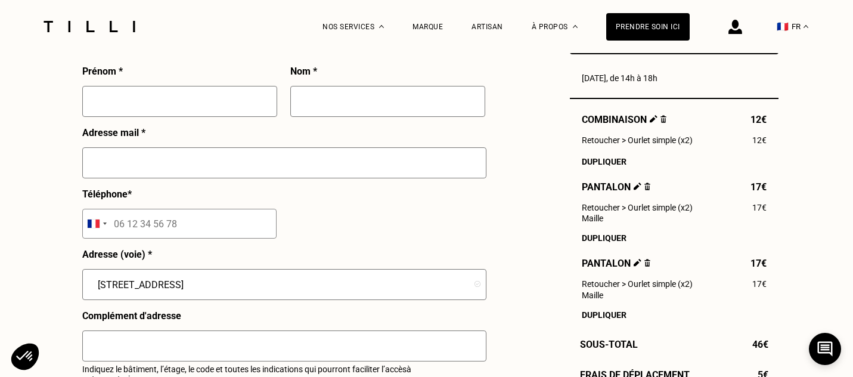
scroll to position [1065, 0]
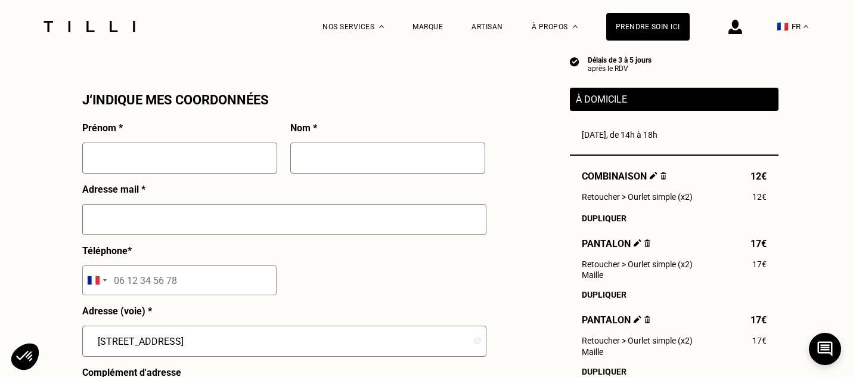
type input "[GEOGRAPHIC_DATA]"
click at [182, 227] on input "text" at bounding box center [284, 219] width 404 height 31
type input "[EMAIL_ADDRESS][DOMAIN_NAME]"
click at [158, 177] on div at bounding box center [179, 162] width 195 height 41
click at [176, 156] on input "text" at bounding box center [179, 157] width 195 height 31
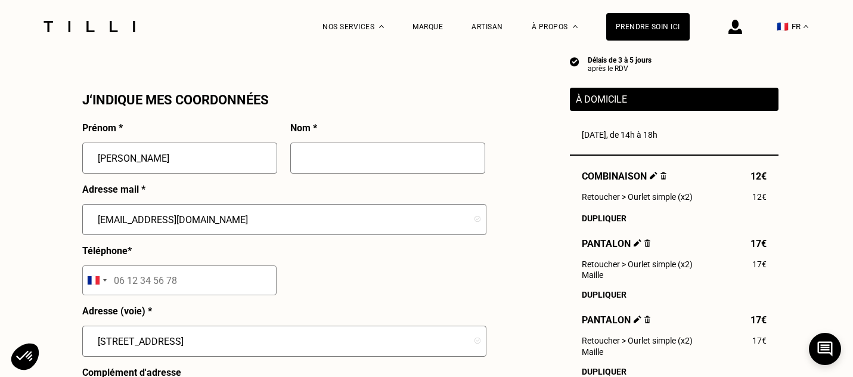
type input "[PERSON_NAME]"
click at [348, 152] on input "text" at bounding box center [387, 157] width 195 height 31
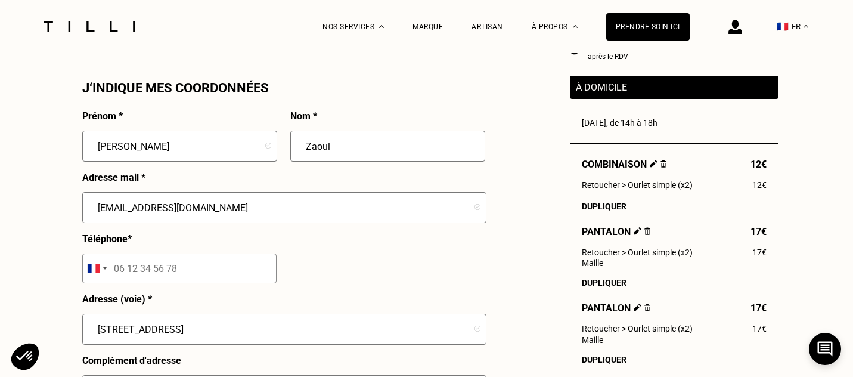
type input "Zaoui"
click at [249, 257] on input "tel" at bounding box center [179, 268] width 194 height 30
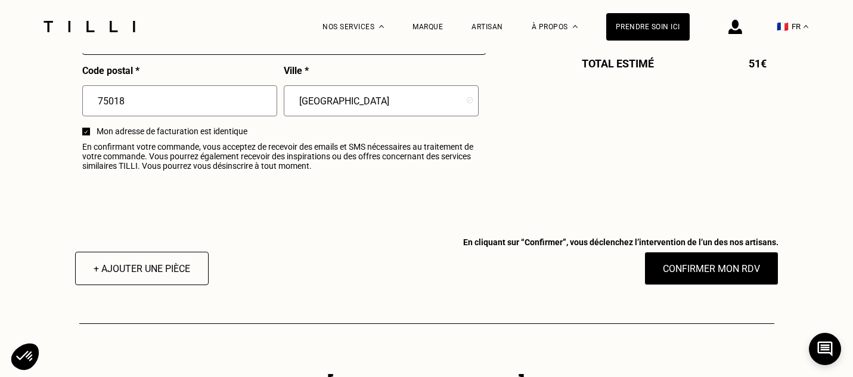
scroll to position [1508, 0]
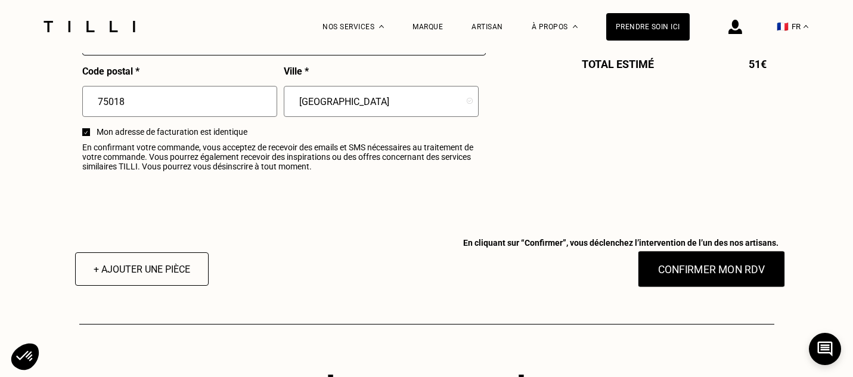
type input "06 98 62 91 44"
click at [748, 264] on button "Confirmer mon RDV" at bounding box center [711, 268] width 148 height 37
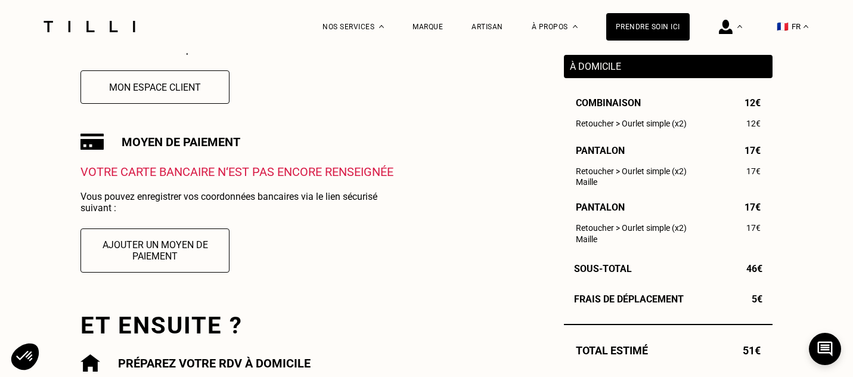
scroll to position [381, 0]
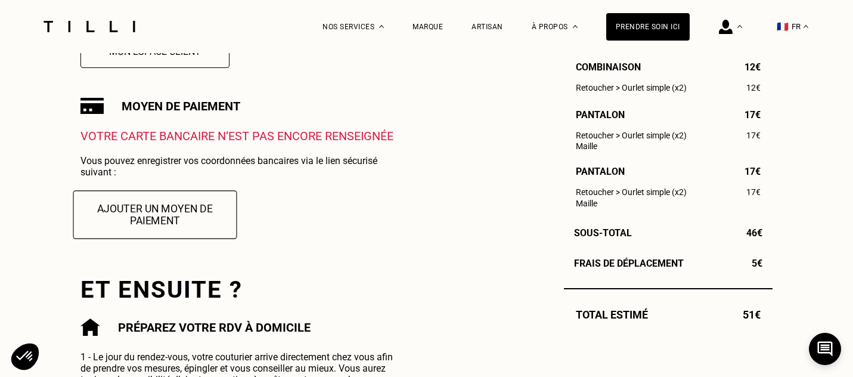
click at [204, 220] on button "Ajouter un moyen de paiement" at bounding box center [155, 214] width 164 height 48
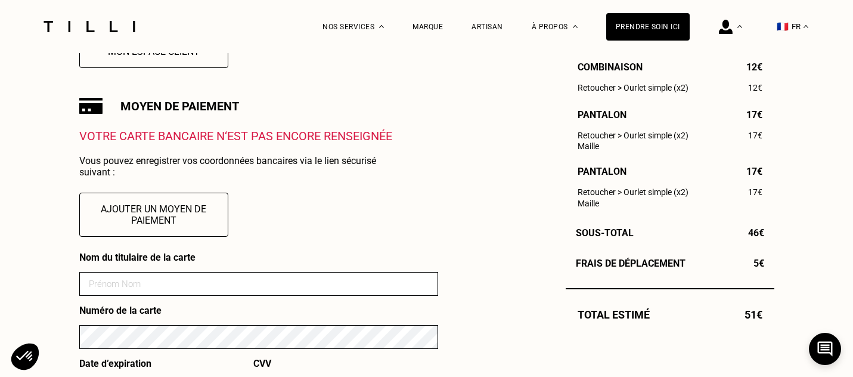
click at [207, 280] on input at bounding box center [258, 284] width 359 height 24
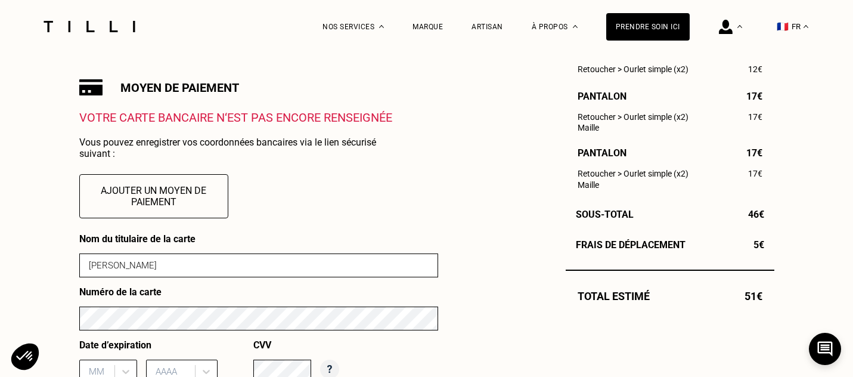
scroll to position [415, 0]
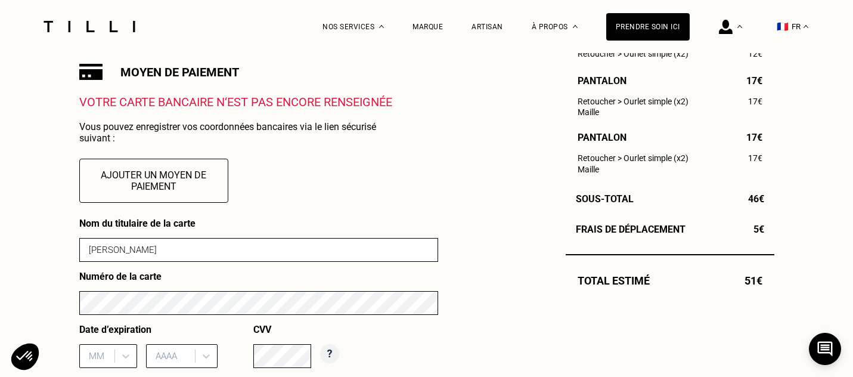
click at [120, 250] on input "[PERSON_NAME]" at bounding box center [258, 250] width 359 height 24
type input "[PERSON_NAME]"
click at [92, 365] on div "MM" at bounding box center [108, 356] width 58 height 24
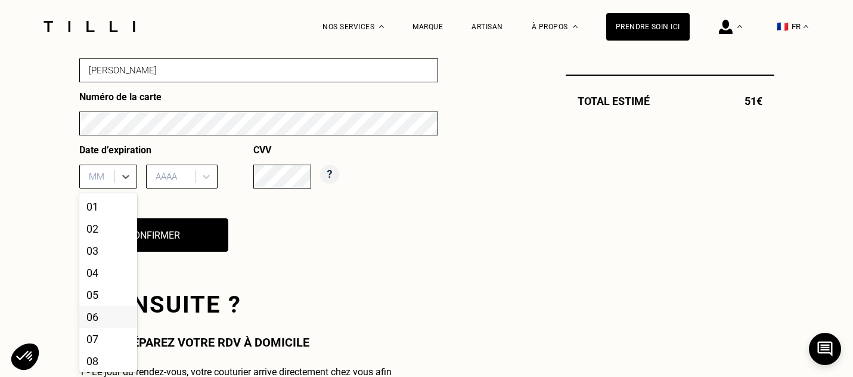
scroll to position [91, 0]
click at [105, 351] on div "12" at bounding box center [108, 359] width 58 height 22
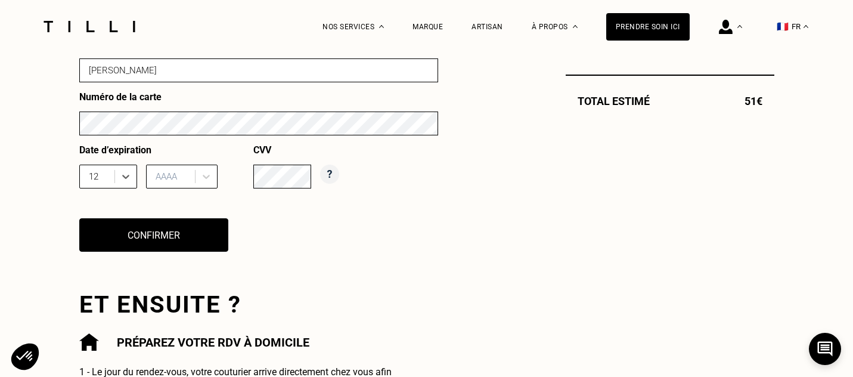
click at [173, 178] on div at bounding box center [172, 176] width 33 height 13
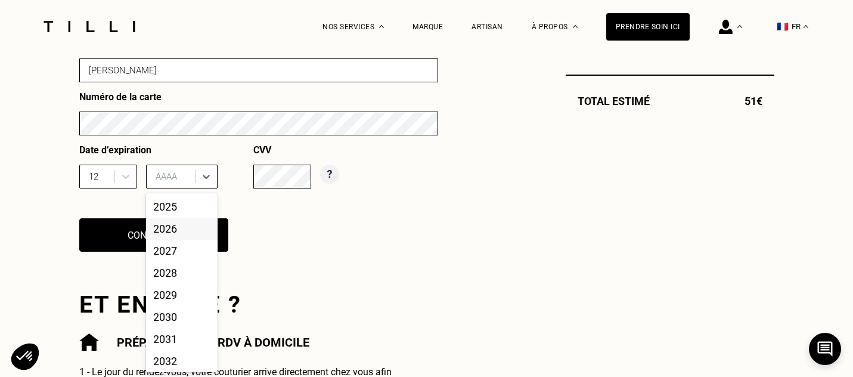
click at [189, 224] on div "2026" at bounding box center [182, 229] width 72 height 22
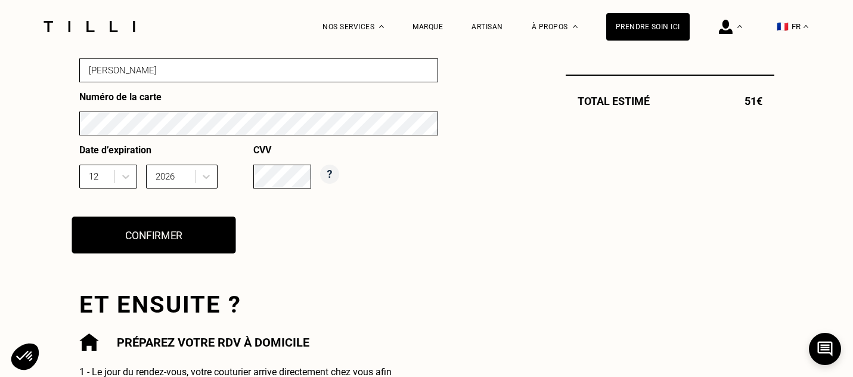
click at [217, 233] on button "Confirmer" at bounding box center [154, 234] width 164 height 37
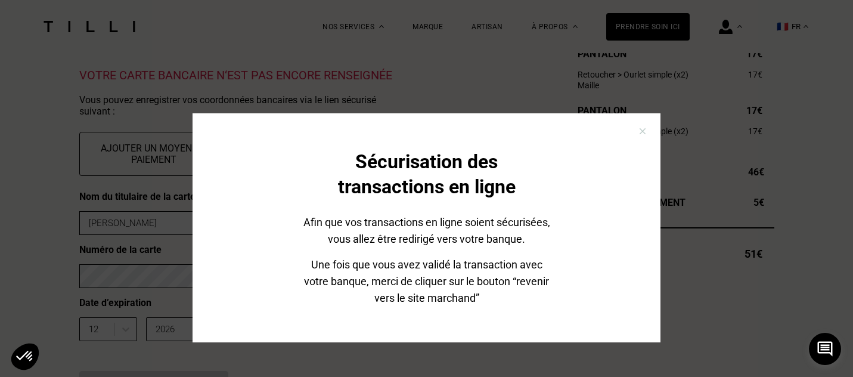
scroll to position [1, 0]
